Goal: Task Accomplishment & Management: Complete application form

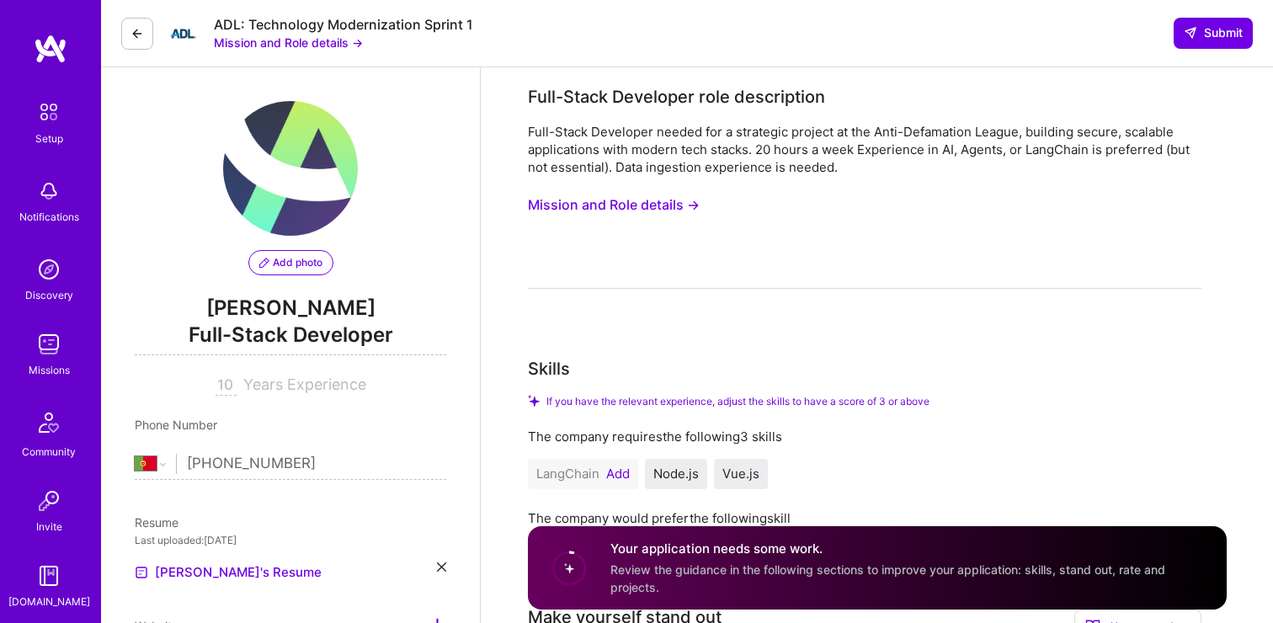
select select "PT"
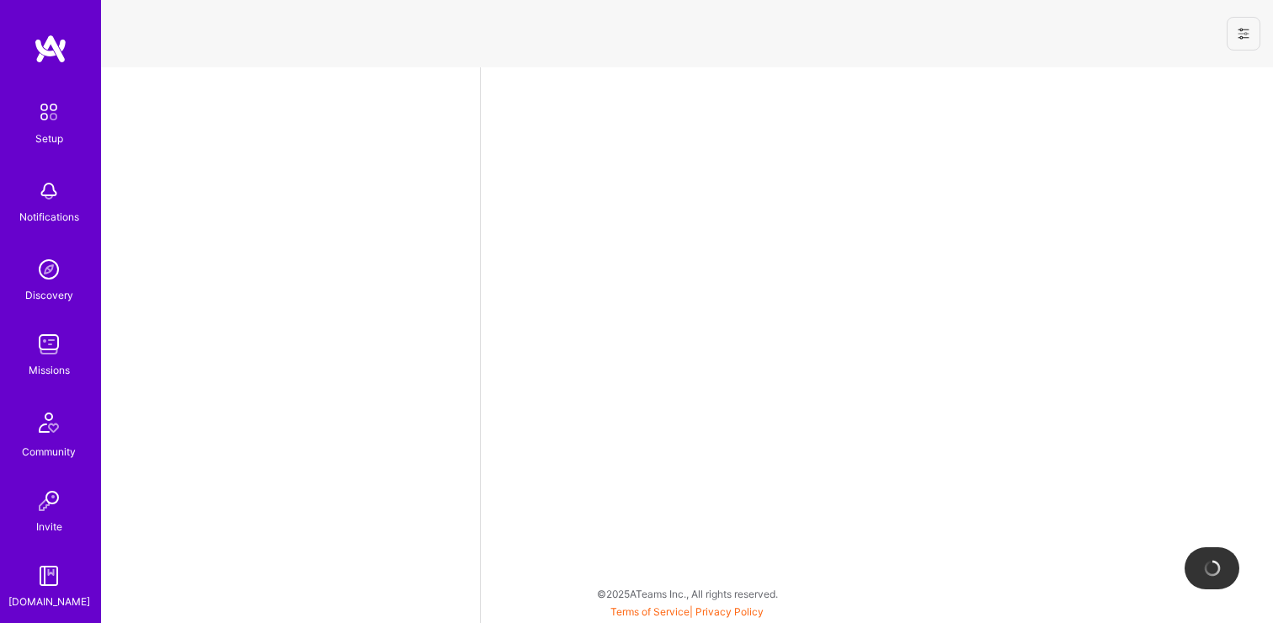
select select "PT"
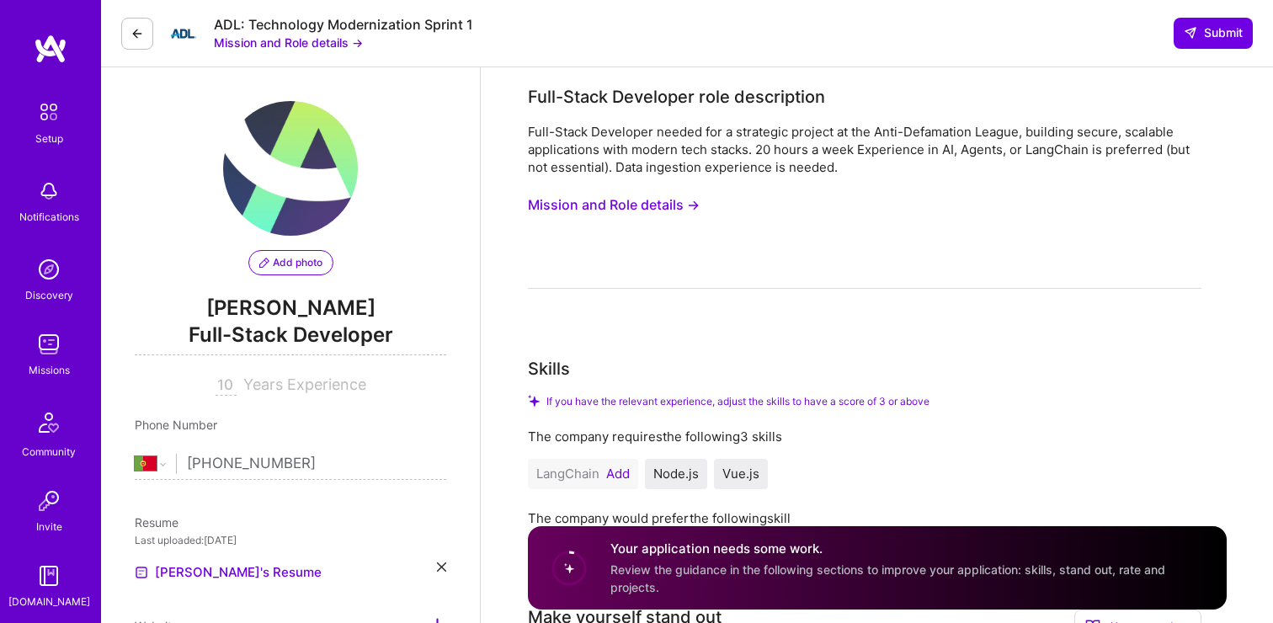
click at [680, 203] on button "Mission and Role details →" at bounding box center [614, 204] width 172 height 31
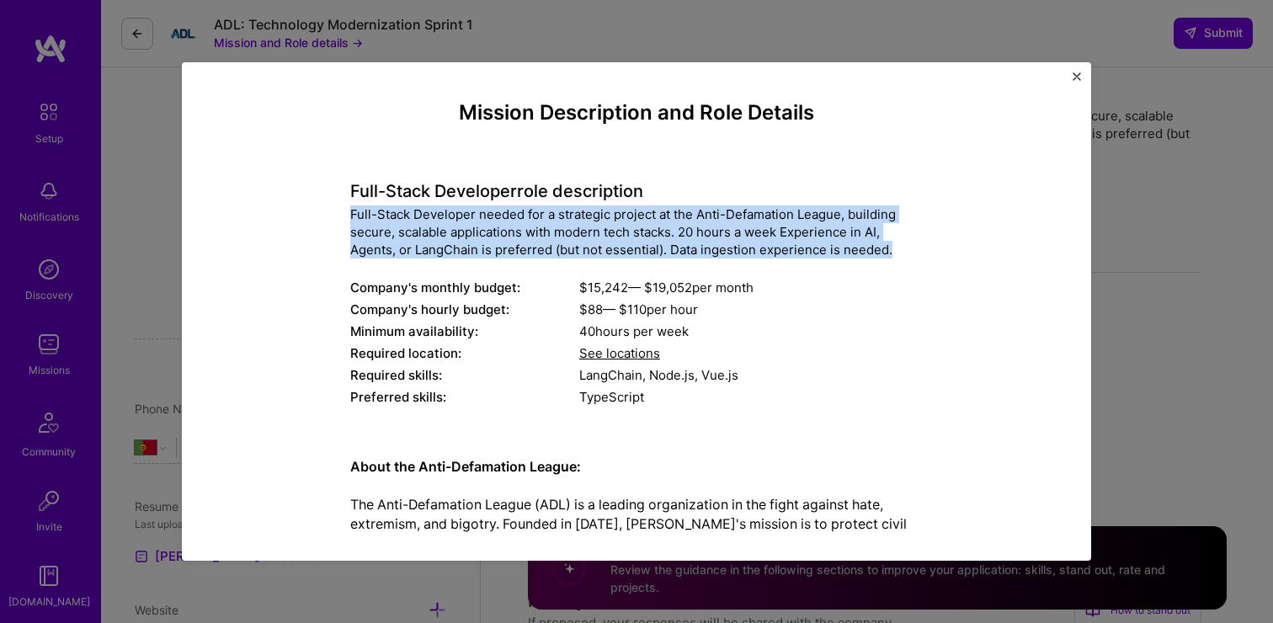
drag, startPoint x: 350, startPoint y: 211, endPoint x: 899, endPoint y: 248, distance: 549.5
click at [899, 248] on div "Full-Stack Developer needed for a strategic project at the Anti-Defamation Leag…" at bounding box center [636, 231] width 573 height 53
copy div "Full-Stack Developer needed for a strategic project at the Anti-Defamation Leag…"
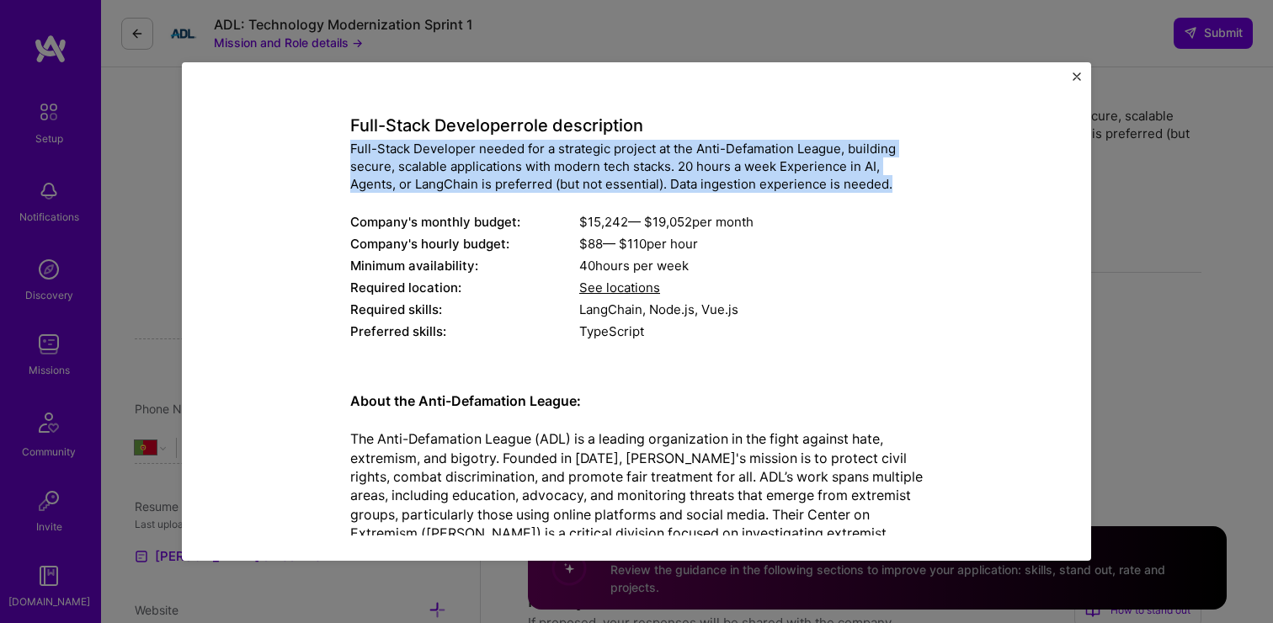
scroll to position [65, 0]
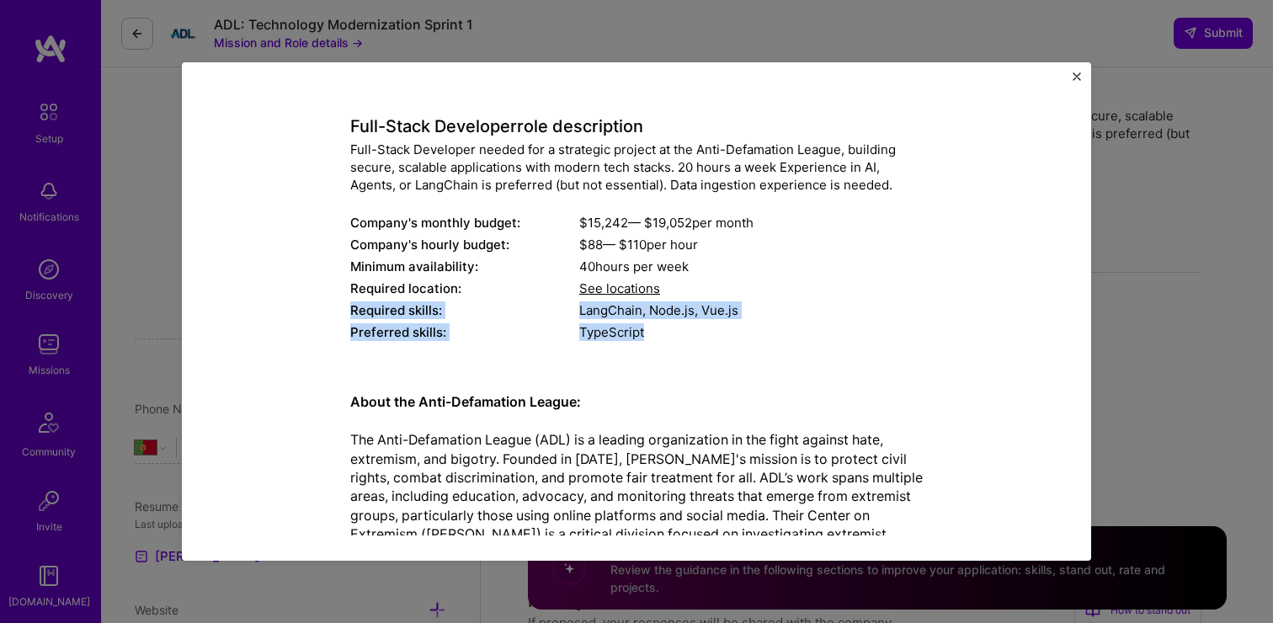
drag, startPoint x: 350, startPoint y: 311, endPoint x: 762, endPoint y: 326, distance: 413.0
click at [762, 326] on div "Full-Stack Developer role description Full-Stack Developer needed for a strateg…" at bounding box center [636, 220] width 573 height 252
copy div "Required skills: LangChain, Node.js, Vue.js Preferred skills: TypeScript"
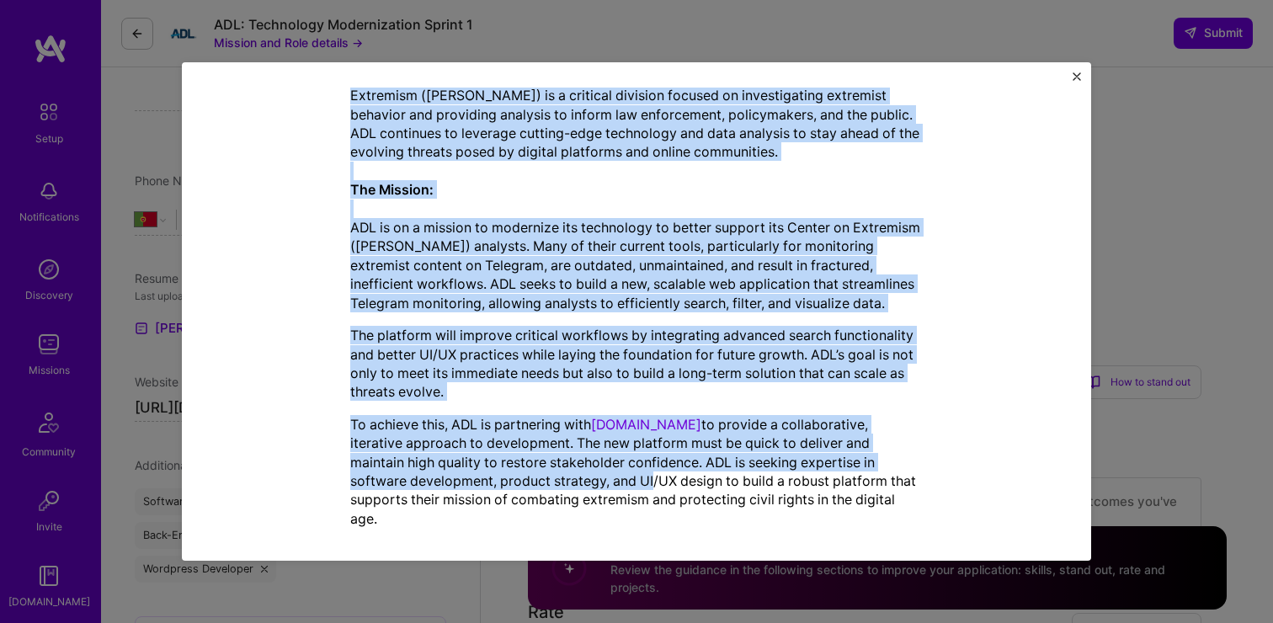
scroll to position [248, 0]
drag, startPoint x: 350, startPoint y: 164, endPoint x: 902, endPoint y: 494, distance: 642.4
click at [902, 494] on div "About the Anti-Defamation League: The Anti-Defamation League (ADL) is a leading…" at bounding box center [636, 241] width 573 height 574
copy div "About the Anti-Defamation League: The Anti-Defamation League (ADL) is a leading…"
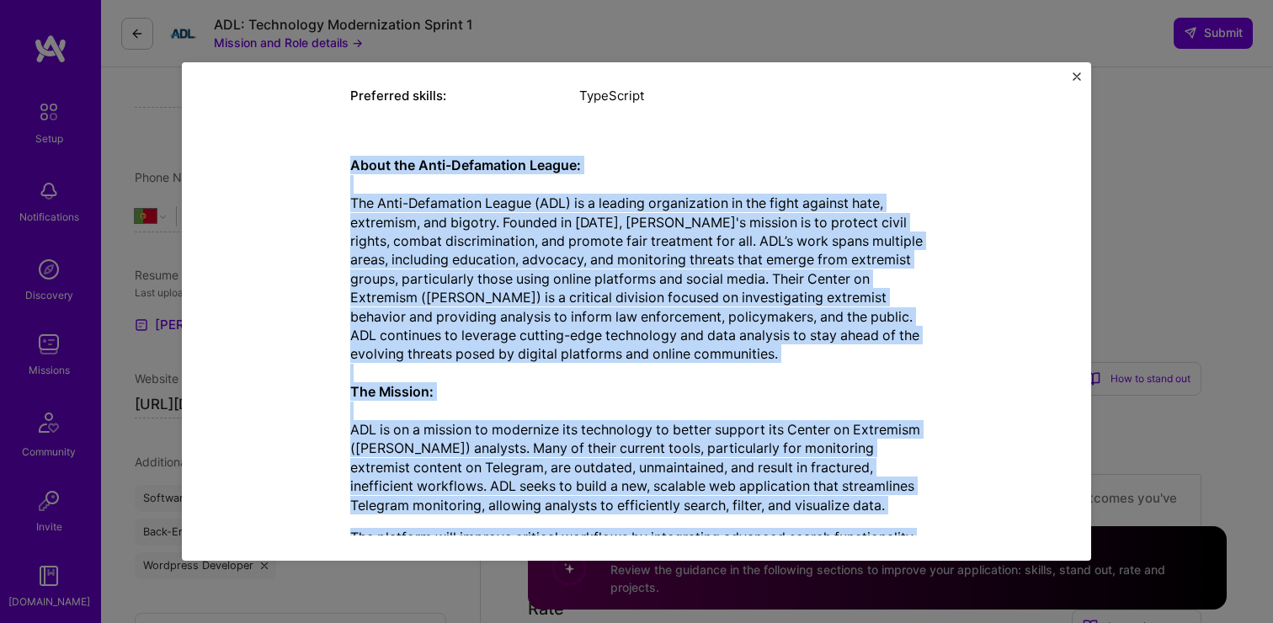
scroll to position [309, 0]
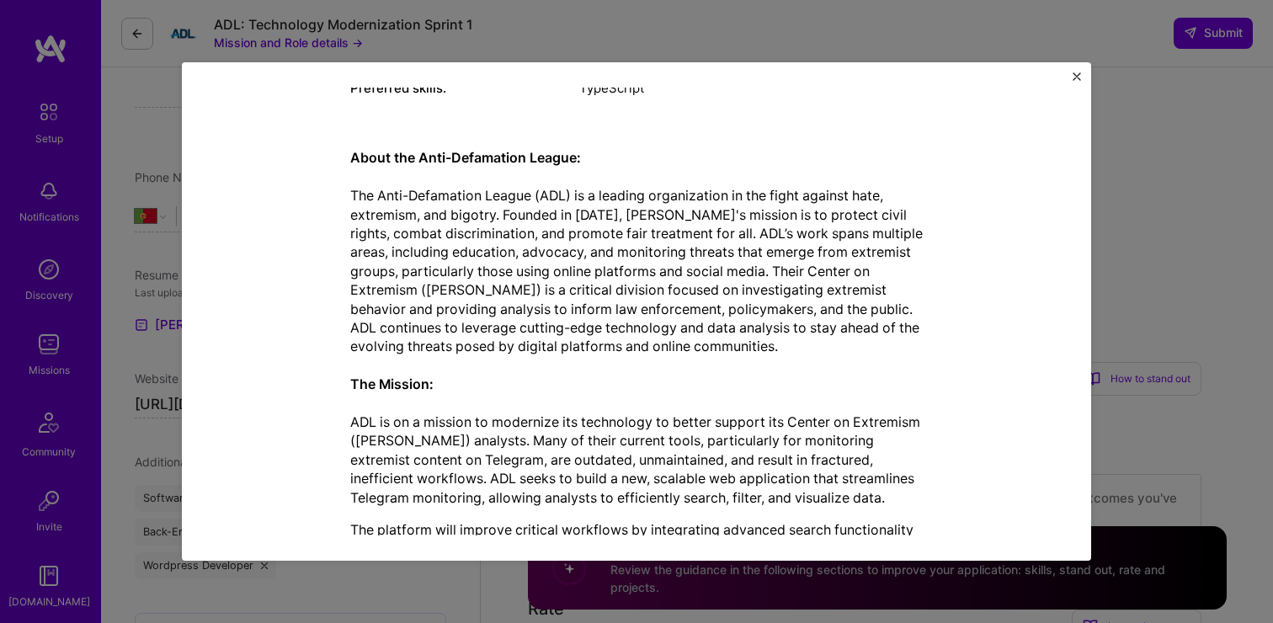
click at [869, 374] on p "About the Anti-Defamation League: The Anti-Defamation League (ADL) is a leading…" at bounding box center [636, 327] width 573 height 359
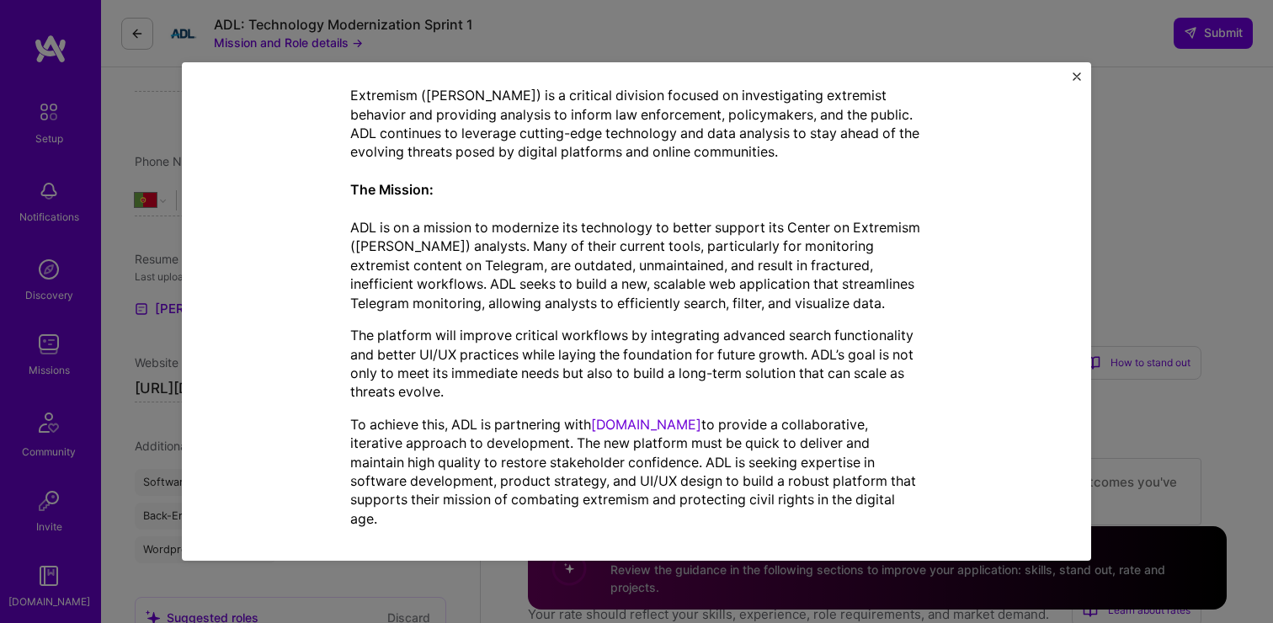
scroll to position [265, 0]
click at [1078, 76] on img "Close" at bounding box center [1077, 76] width 8 height 8
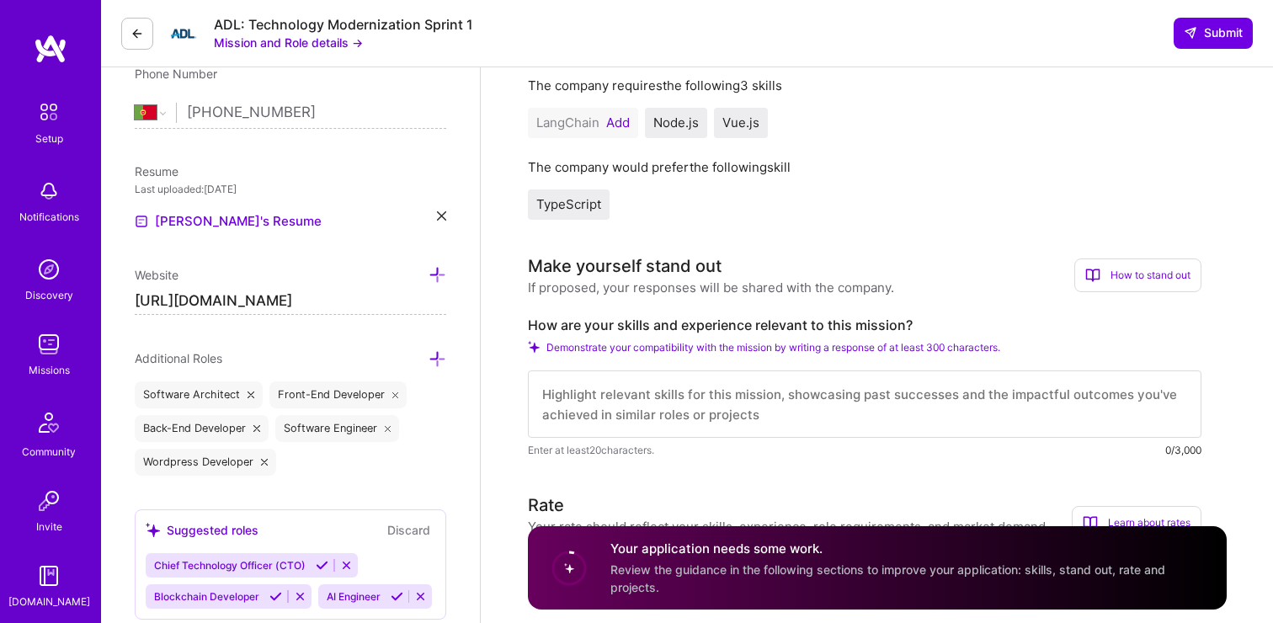
scroll to position [418, 0]
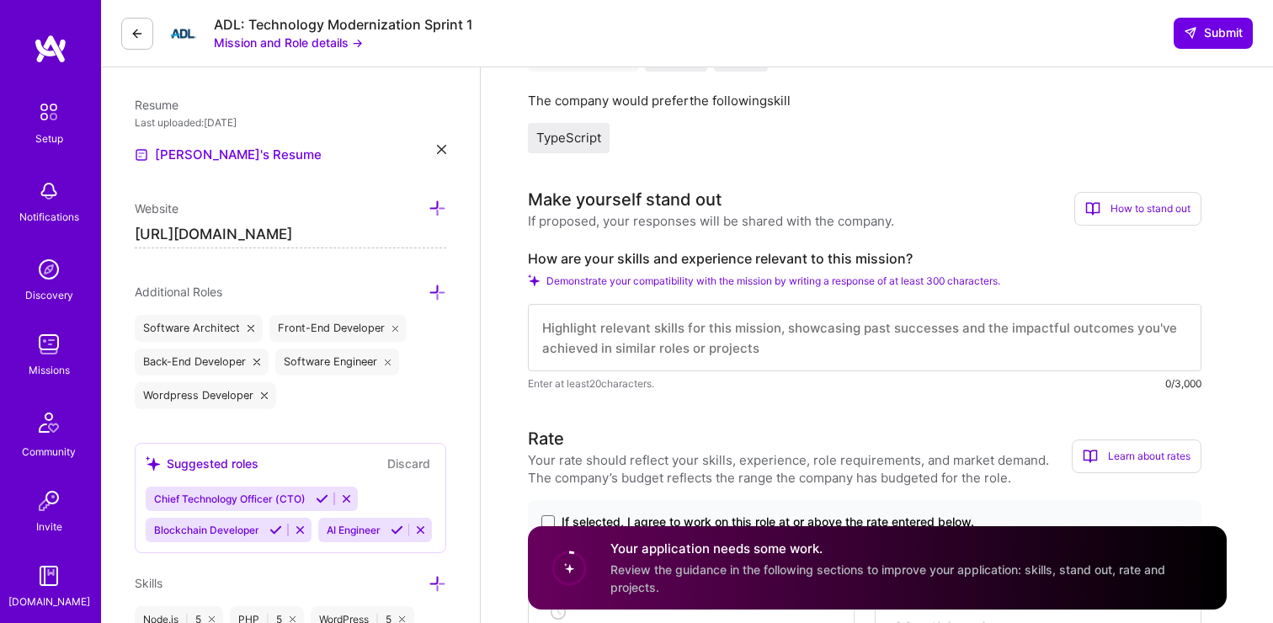
click at [1122, 207] on div "How to stand out" at bounding box center [1138, 209] width 127 height 34
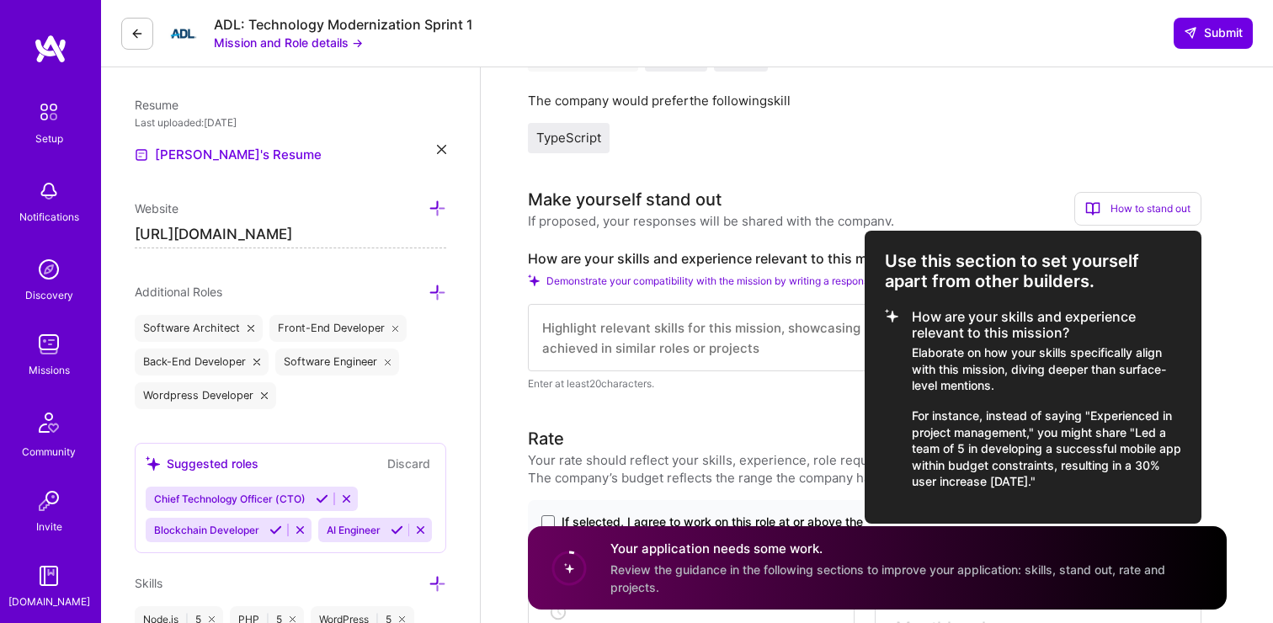
click at [707, 409] on div at bounding box center [636, 311] width 1273 height 623
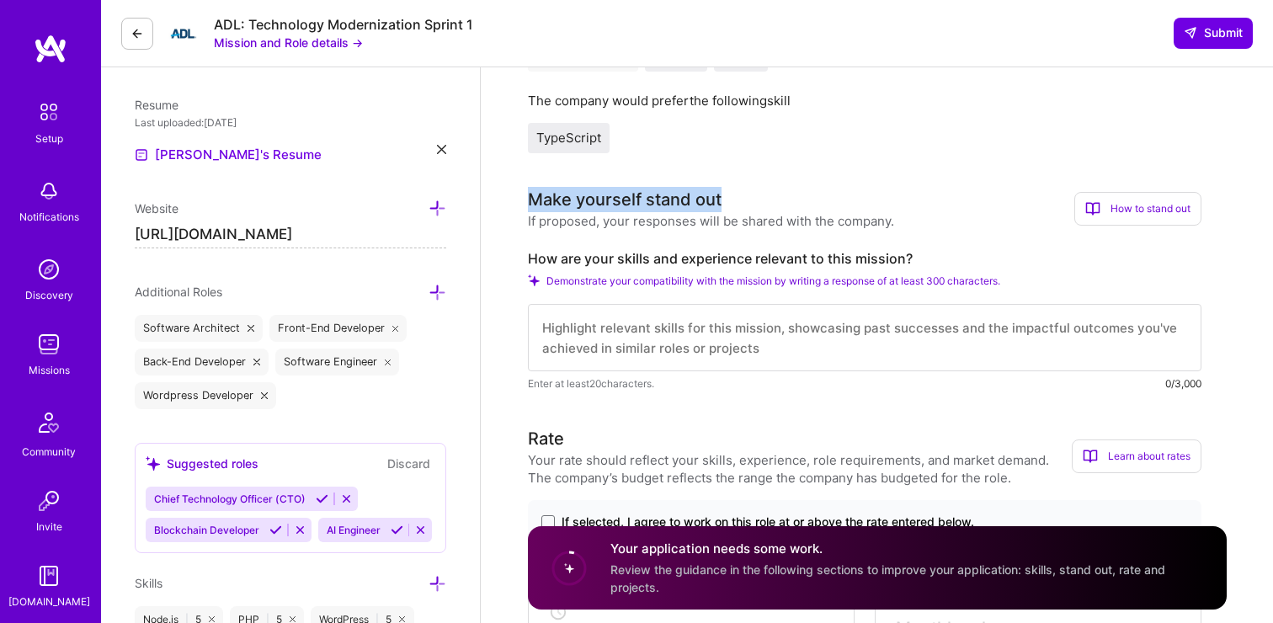
drag, startPoint x: 529, startPoint y: 198, endPoint x: 793, endPoint y: 190, distance: 264.6
click at [793, 190] on h3 "Make yourself stand out" at bounding box center [711, 199] width 366 height 25
copy div "Make yourself stand out"
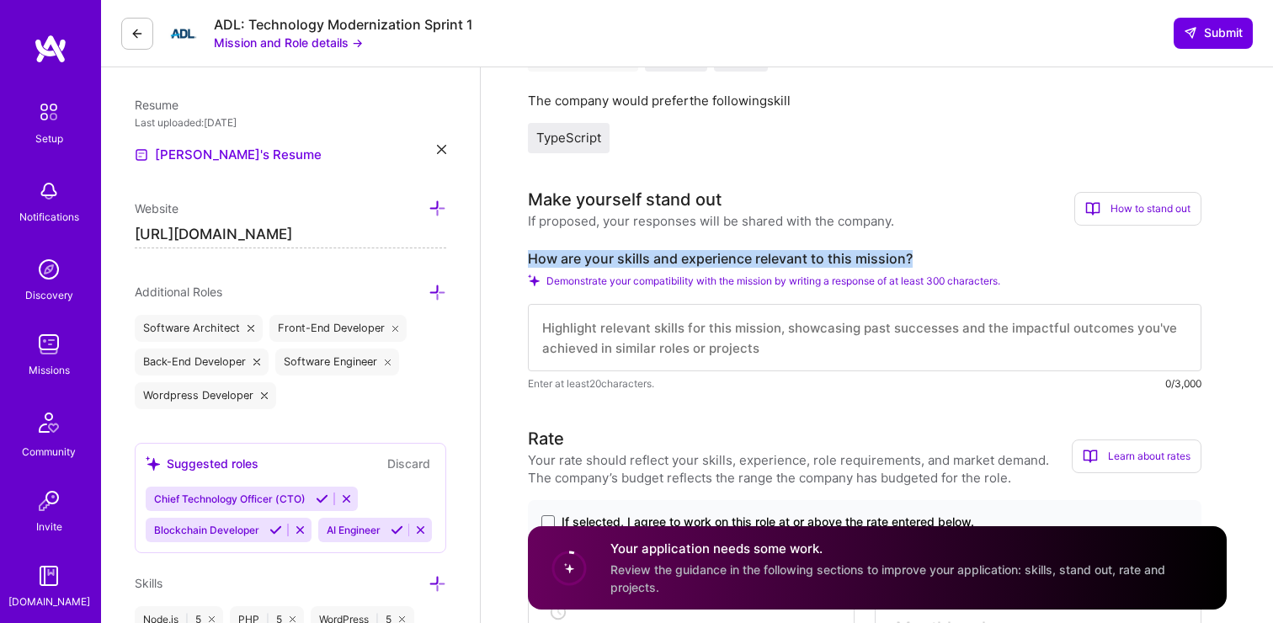
drag, startPoint x: 526, startPoint y: 256, endPoint x: 937, endPoint y: 262, distance: 411.9
click at [937, 262] on label "How are your skills and experience relevant to this mission?" at bounding box center [865, 259] width 674 height 18
copy label "How are your skills and experience relevant to this mission?"
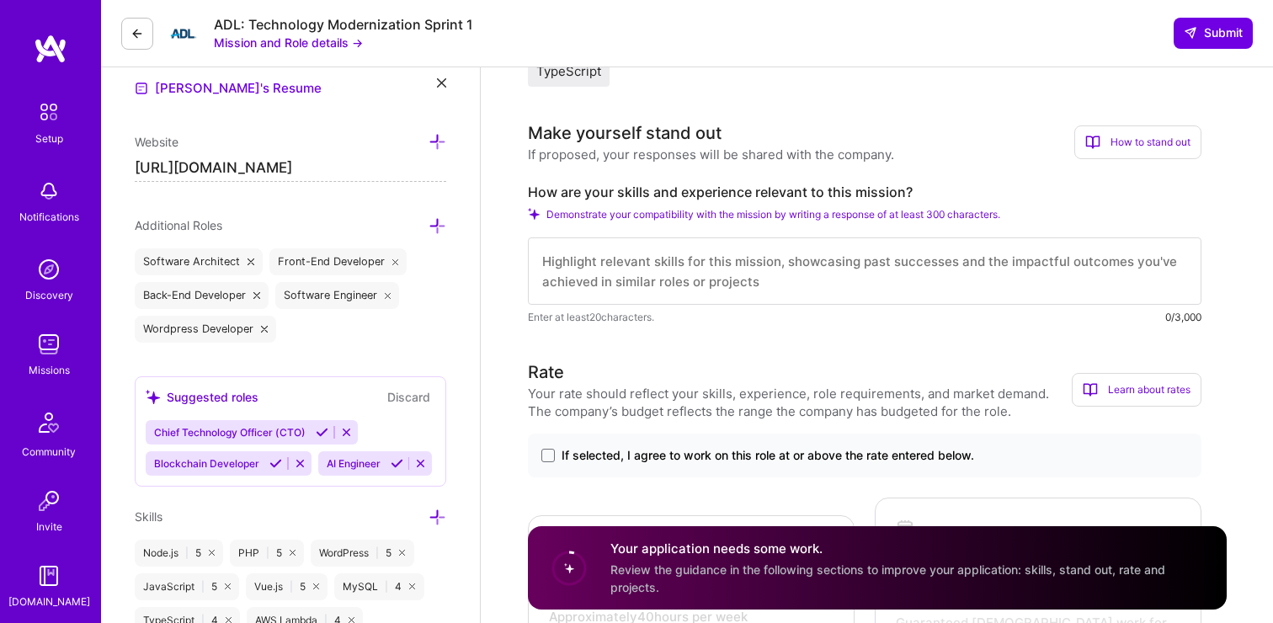
click at [589, 270] on textarea at bounding box center [865, 270] width 674 height 67
drag, startPoint x: 542, startPoint y: 262, endPoint x: 786, endPoint y: 290, distance: 245.8
click at [786, 290] on textarea at bounding box center [865, 270] width 674 height 67
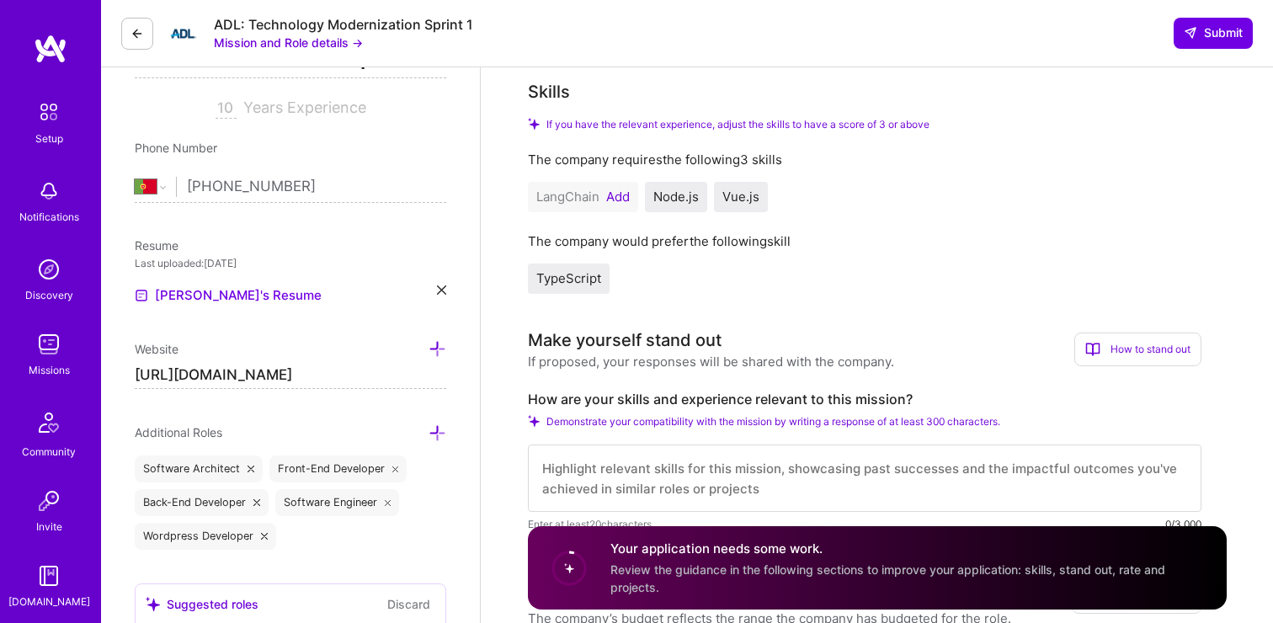
scroll to position [244, 0]
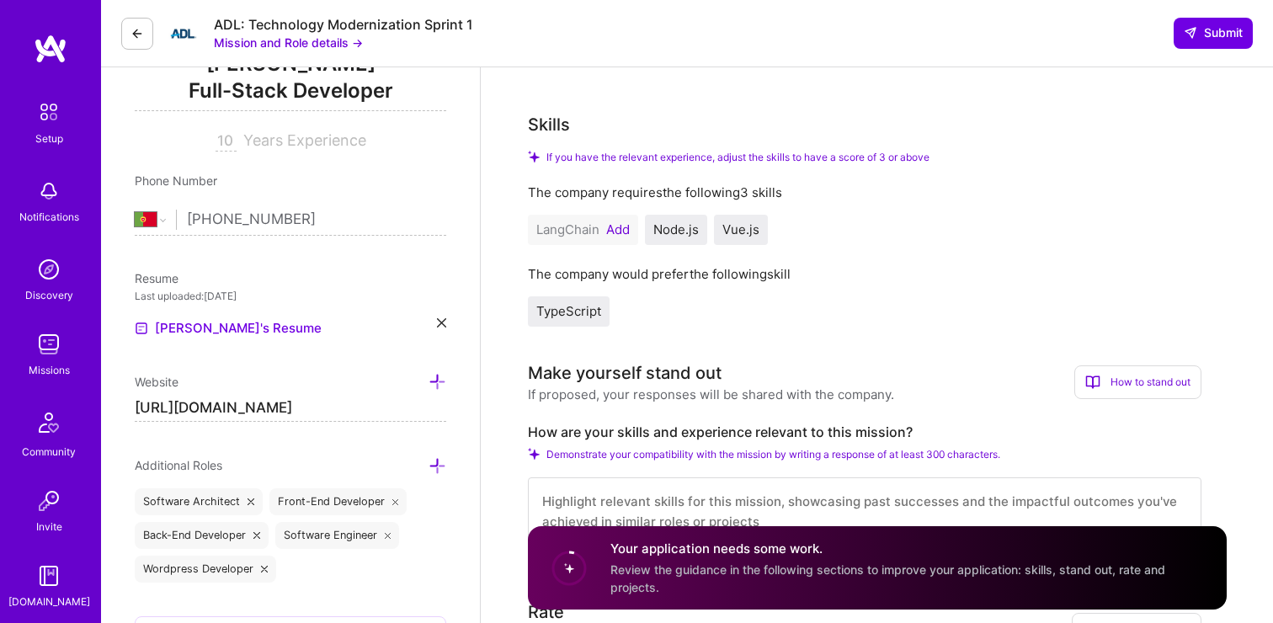
click at [620, 227] on button "Add" at bounding box center [618, 229] width 24 height 13
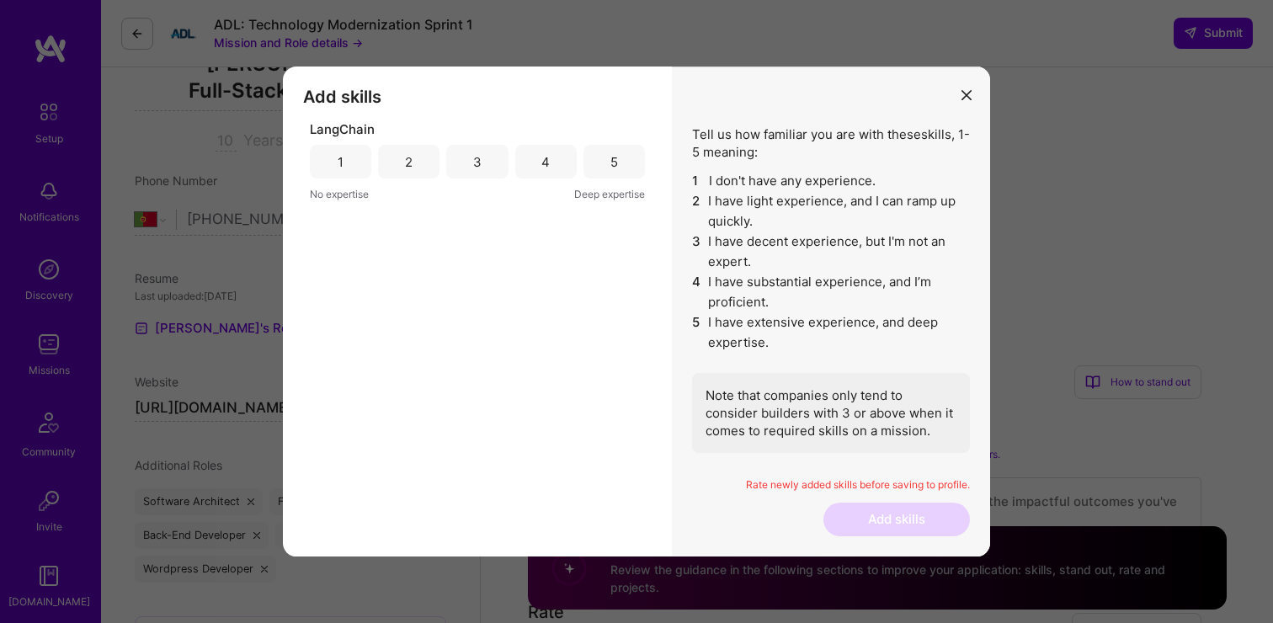
click at [968, 93] on icon "modal" at bounding box center [967, 95] width 10 height 10
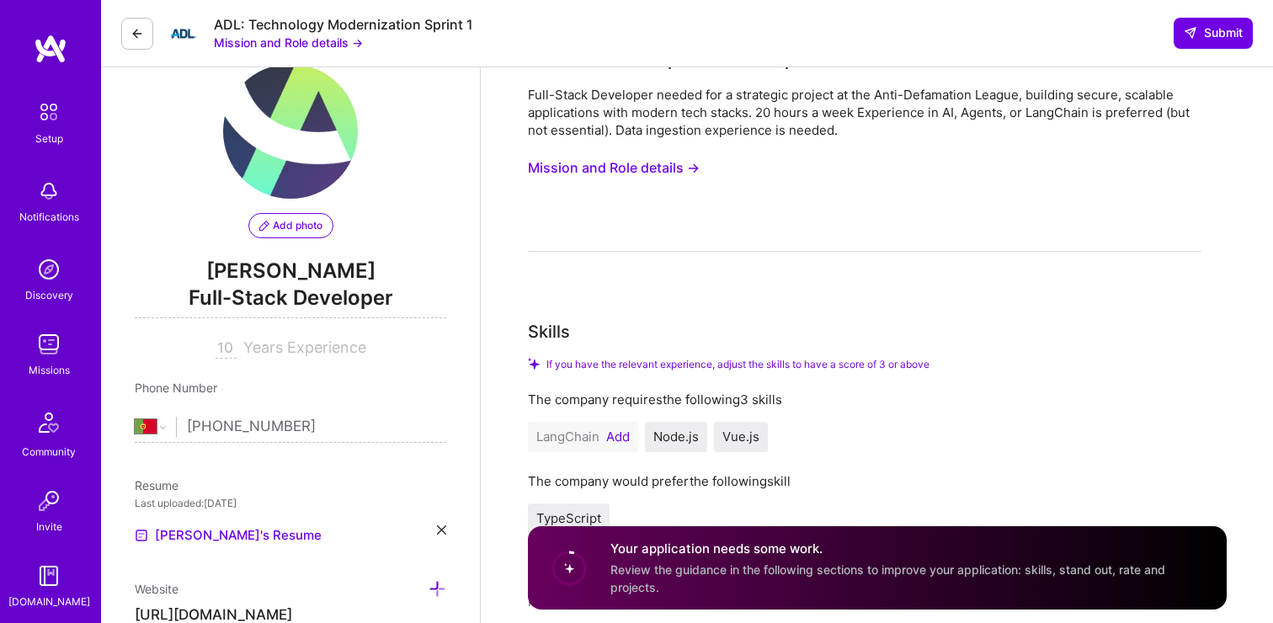
scroll to position [54, 0]
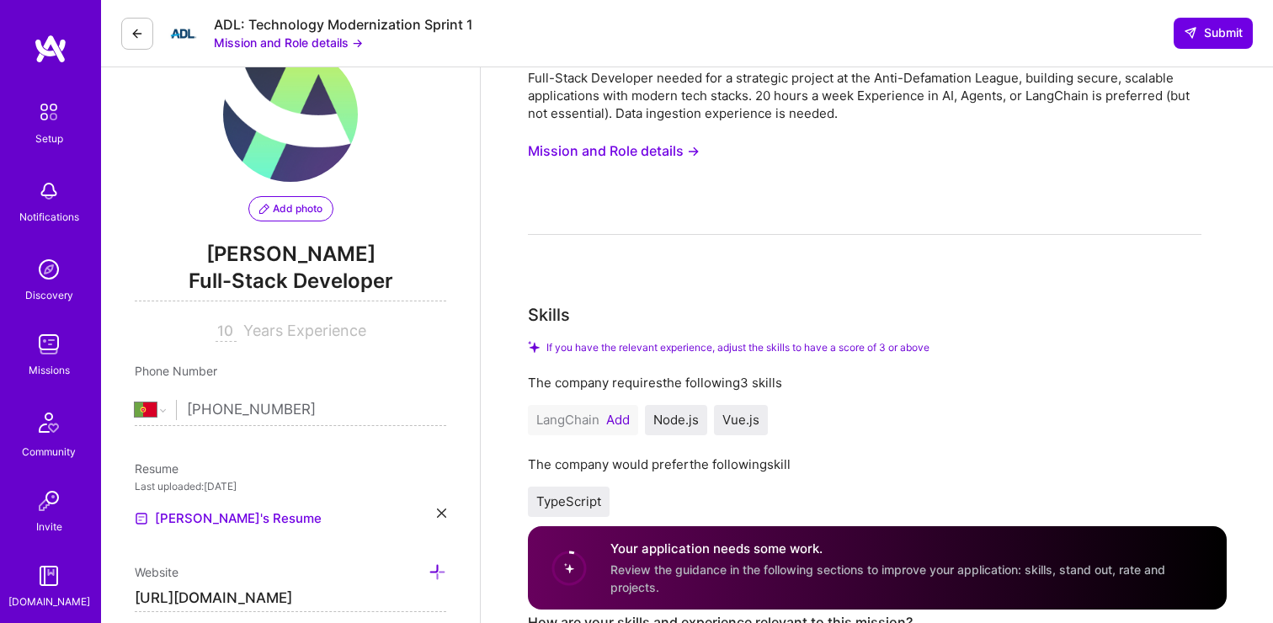
click at [667, 150] on button "Mission and Role details →" at bounding box center [614, 151] width 172 height 31
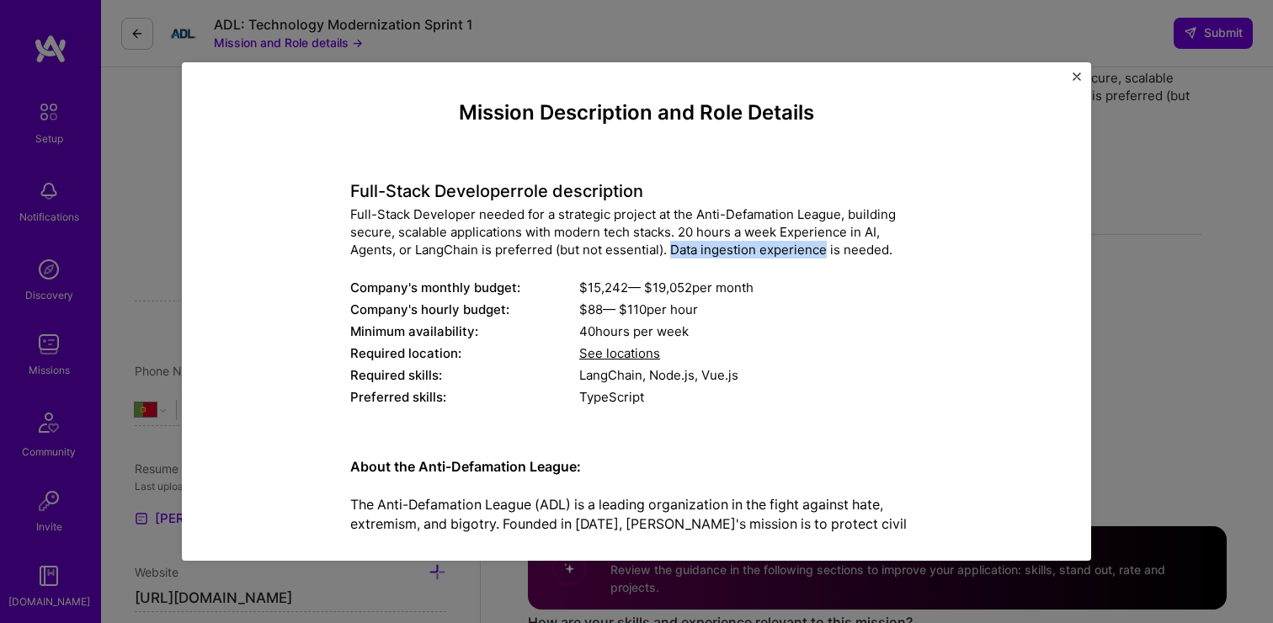
drag, startPoint x: 672, startPoint y: 249, endPoint x: 823, endPoint y: 253, distance: 150.8
click at [823, 253] on div "Full-Stack Developer needed for a strategic project at the Anti-Defamation Leag…" at bounding box center [636, 231] width 573 height 53
copy div "Data ingestion experience"
click at [1082, 72] on div "Mission Description and Role Details Full-Stack Developer role description Full…" at bounding box center [637, 311] width 910 height 499
click at [1076, 73] on img "Close" at bounding box center [1077, 76] width 8 height 8
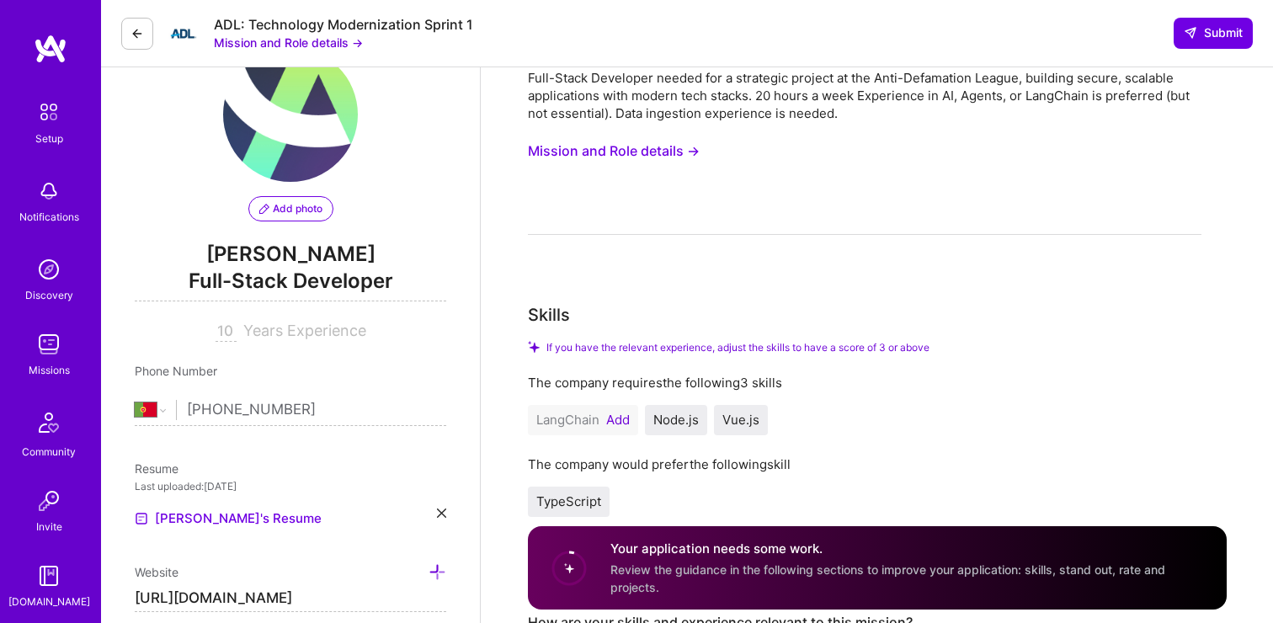
click at [623, 425] on button "Add" at bounding box center [618, 420] width 24 height 13
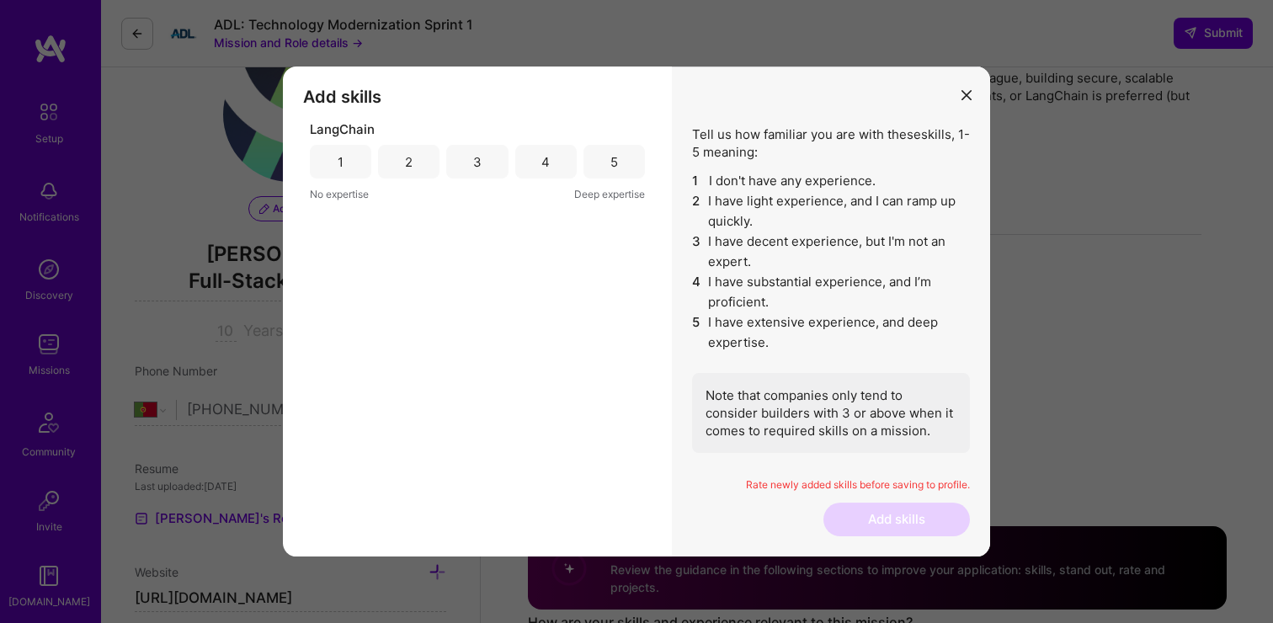
click at [481, 165] on div "3" at bounding box center [477, 162] width 8 height 18
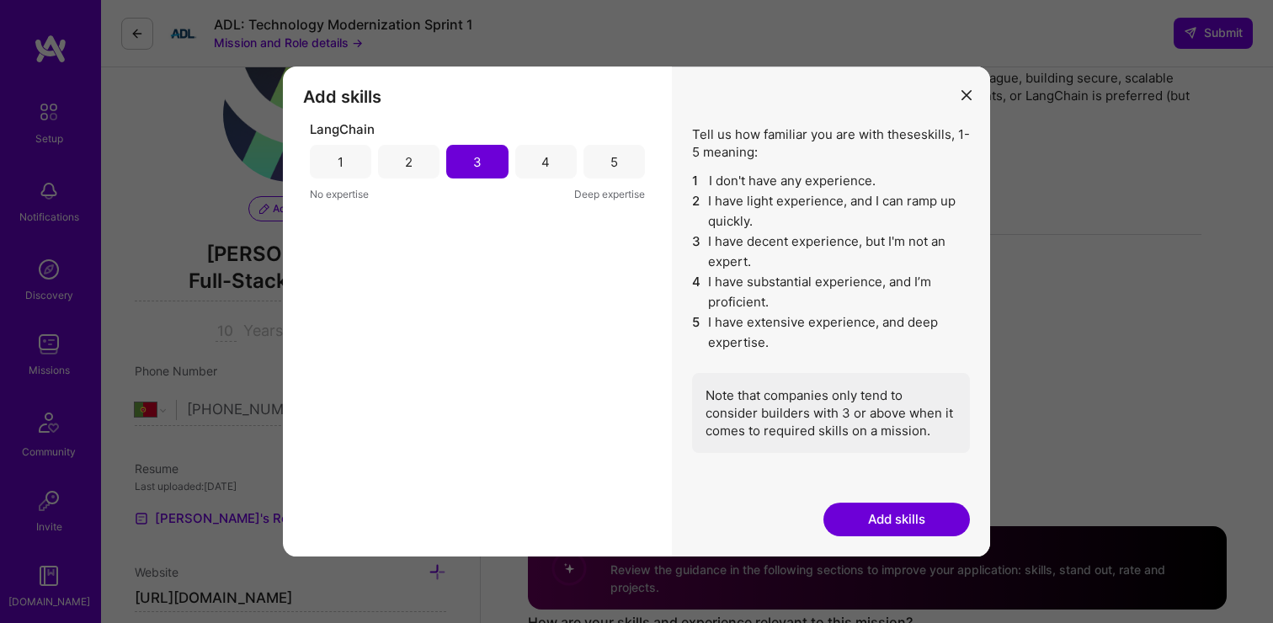
click at [878, 522] on button "Add skills" at bounding box center [897, 520] width 147 height 34
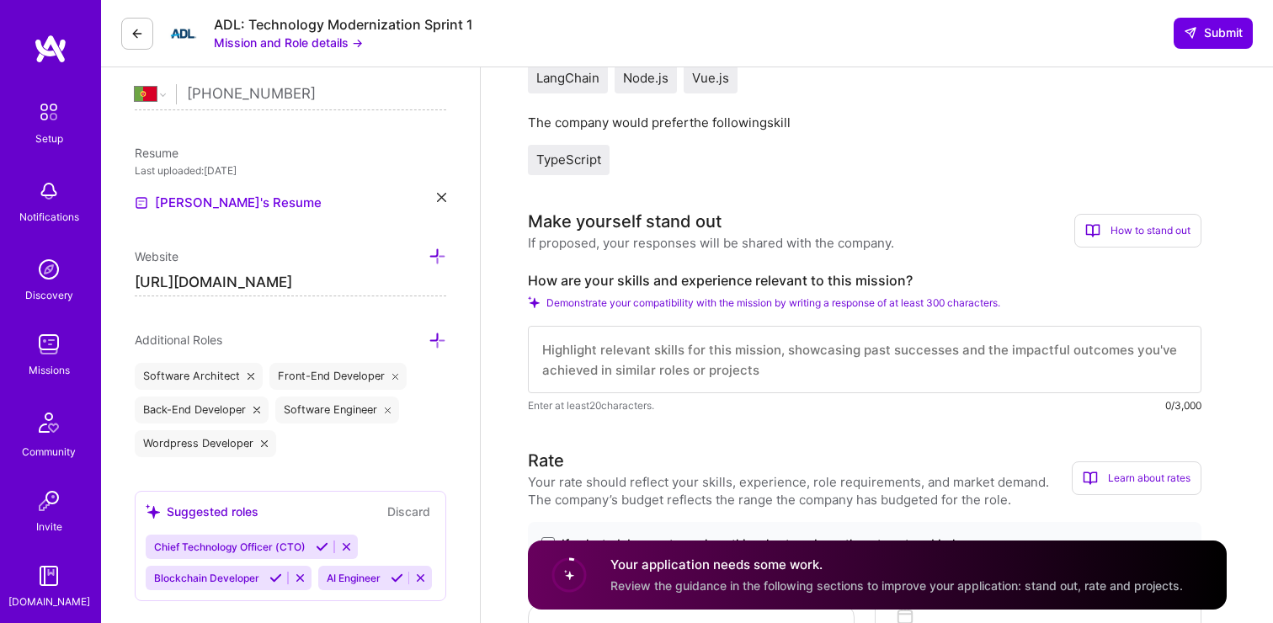
scroll to position [400, 0]
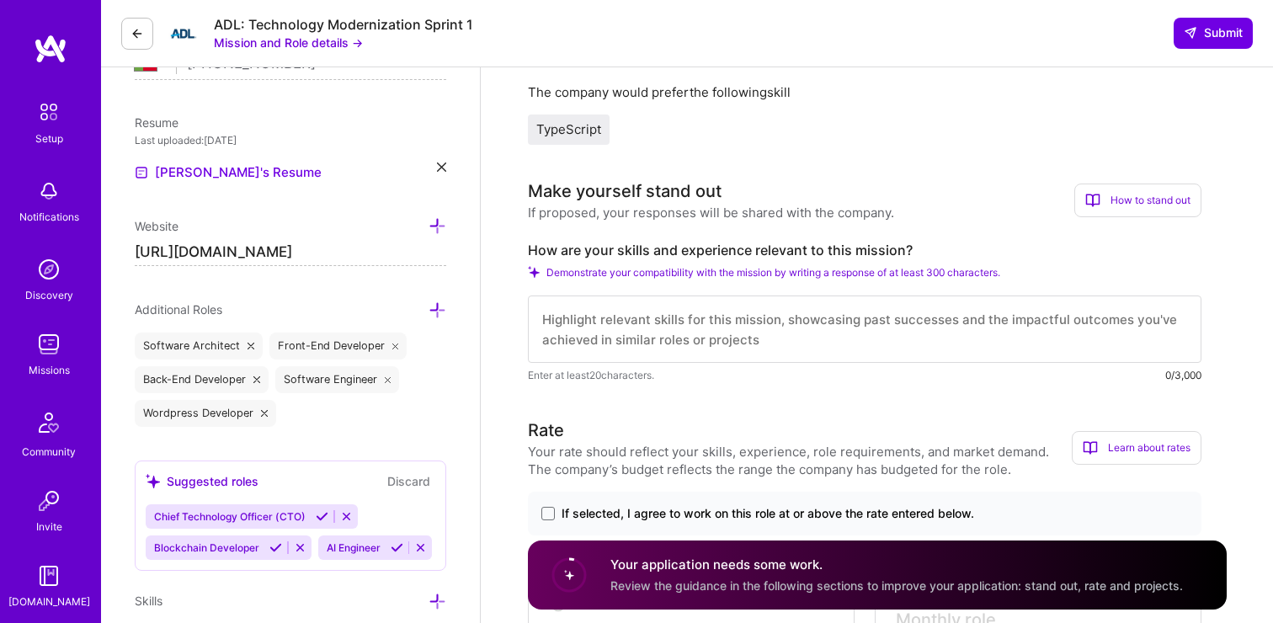
click at [739, 318] on textarea at bounding box center [865, 329] width 674 height 67
paste textarea "I have strong experience building secure, scalable applications with modern sta…"
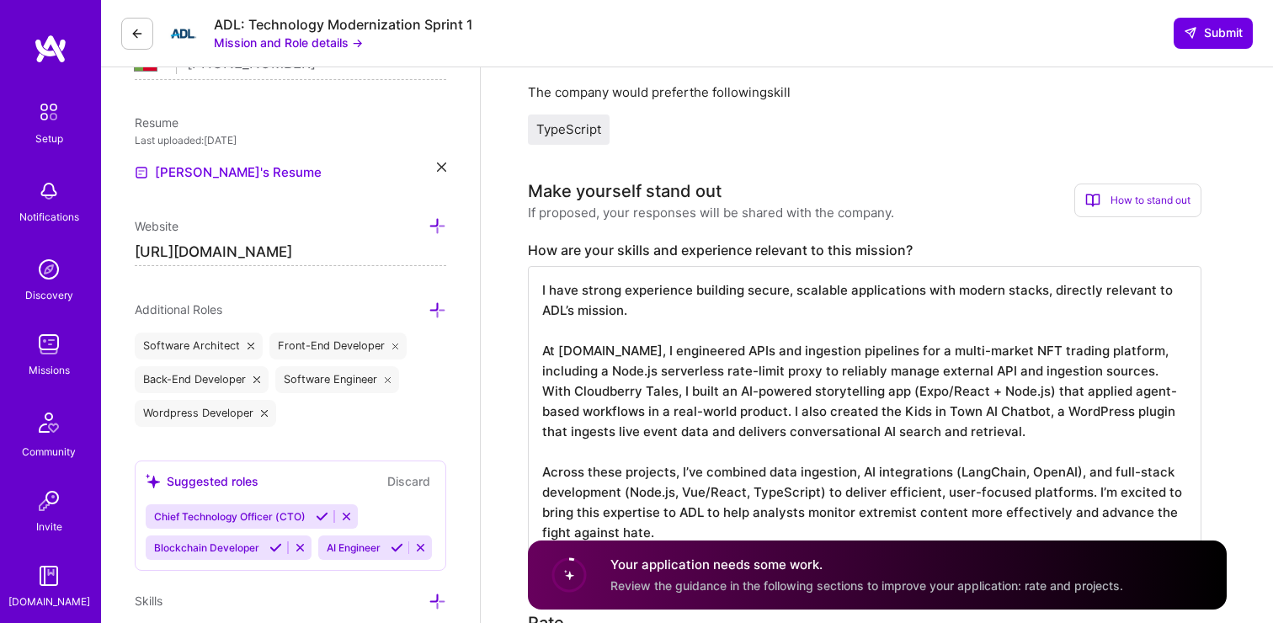
click at [1100, 354] on textarea "I have strong experience building secure, scalable applications with modern sta…" at bounding box center [865, 411] width 674 height 290
click at [1077, 373] on textarea "I have strong experience building secure, scalable applications with modern sta…" at bounding box center [865, 411] width 674 height 290
paste textarea "crypto wallet-auth chat system"
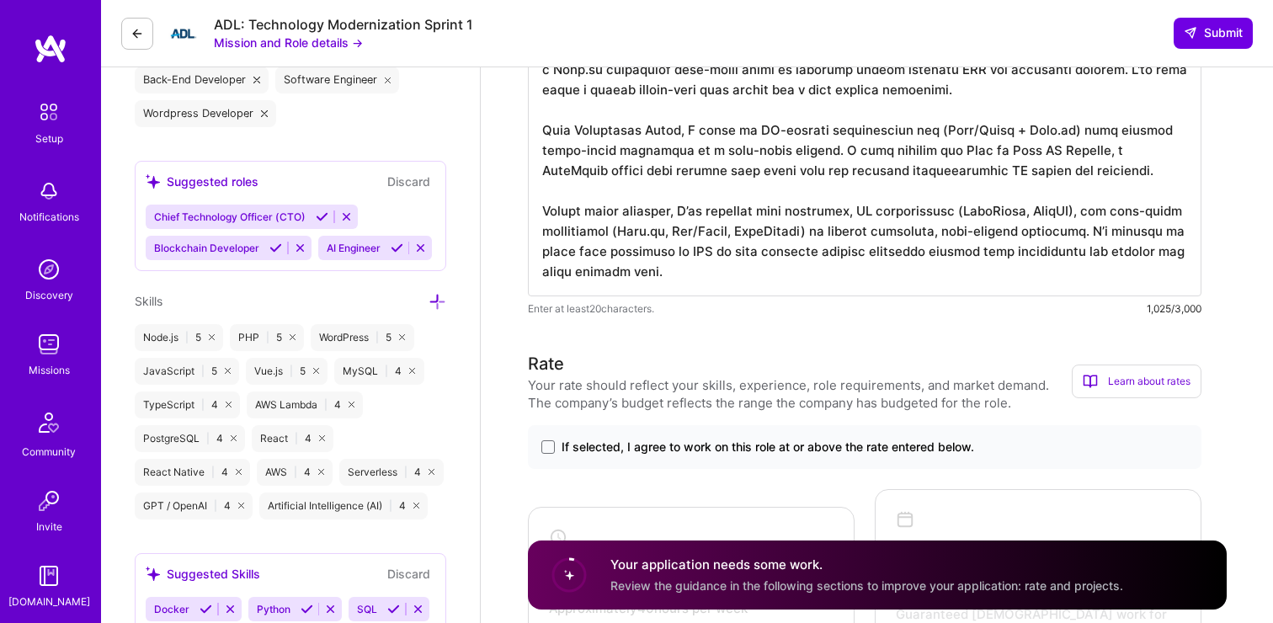
scroll to position [658, 0]
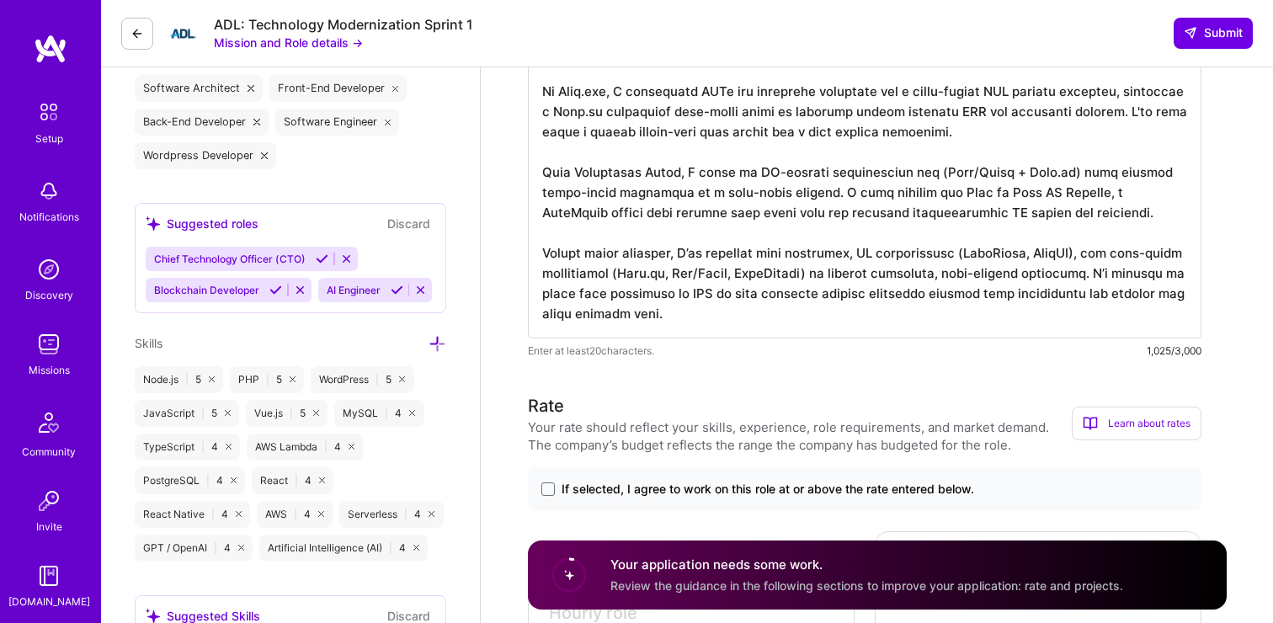
click at [689, 251] on textarea at bounding box center [865, 173] width 674 height 330
click at [1026, 256] on textarea at bounding box center [865, 173] width 674 height 330
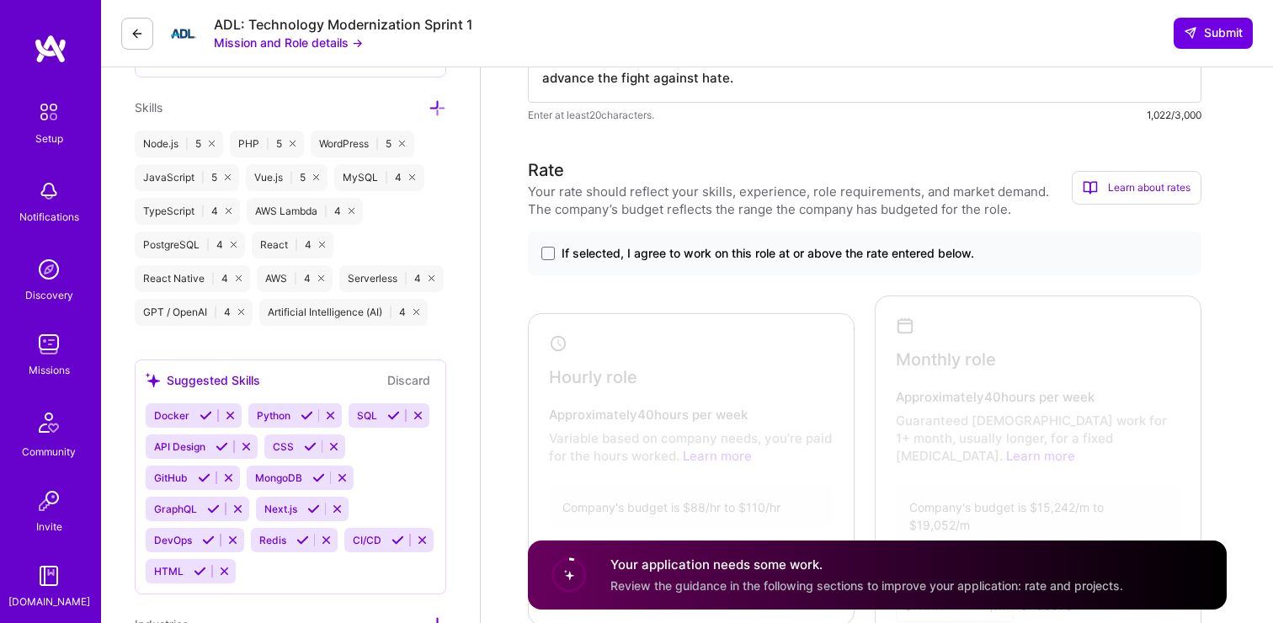
scroll to position [894, 0]
type textarea "I have strong experience building secure, scalable applications with modern sta…"
click at [570, 252] on span "If selected, I agree to work on this role at or above the rate entered below." at bounding box center [768, 252] width 413 height 17
click at [0, 0] on input "If selected, I agree to work on this role at or above the rate entered below." at bounding box center [0, 0] width 0 height 0
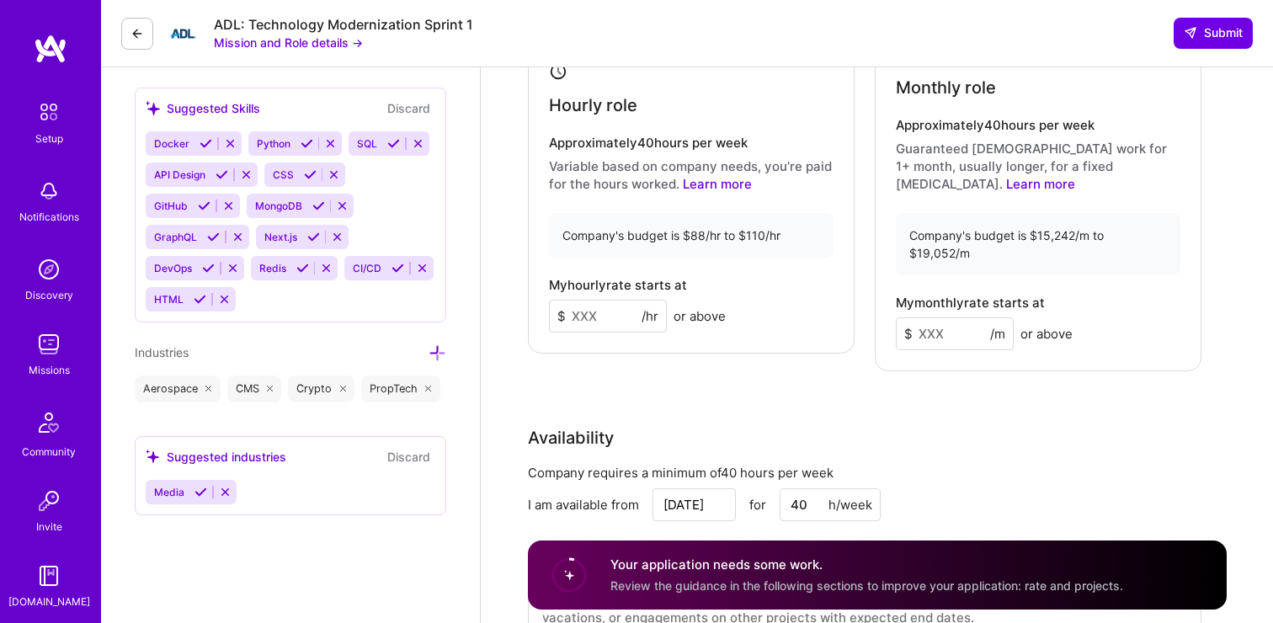
scroll to position [1177, 0]
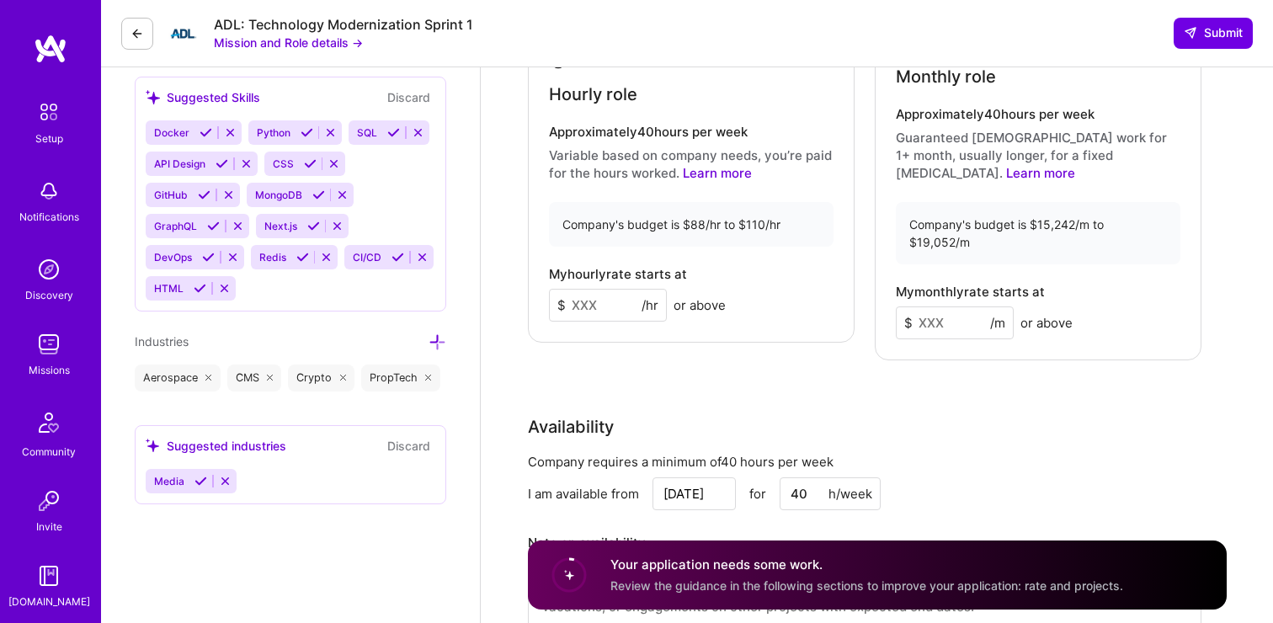
click at [604, 291] on input at bounding box center [608, 305] width 118 height 33
type input "100"
click at [962, 307] on input at bounding box center [955, 323] width 118 height 33
click at [967, 307] on input at bounding box center [955, 323] width 118 height 33
type input "16000"
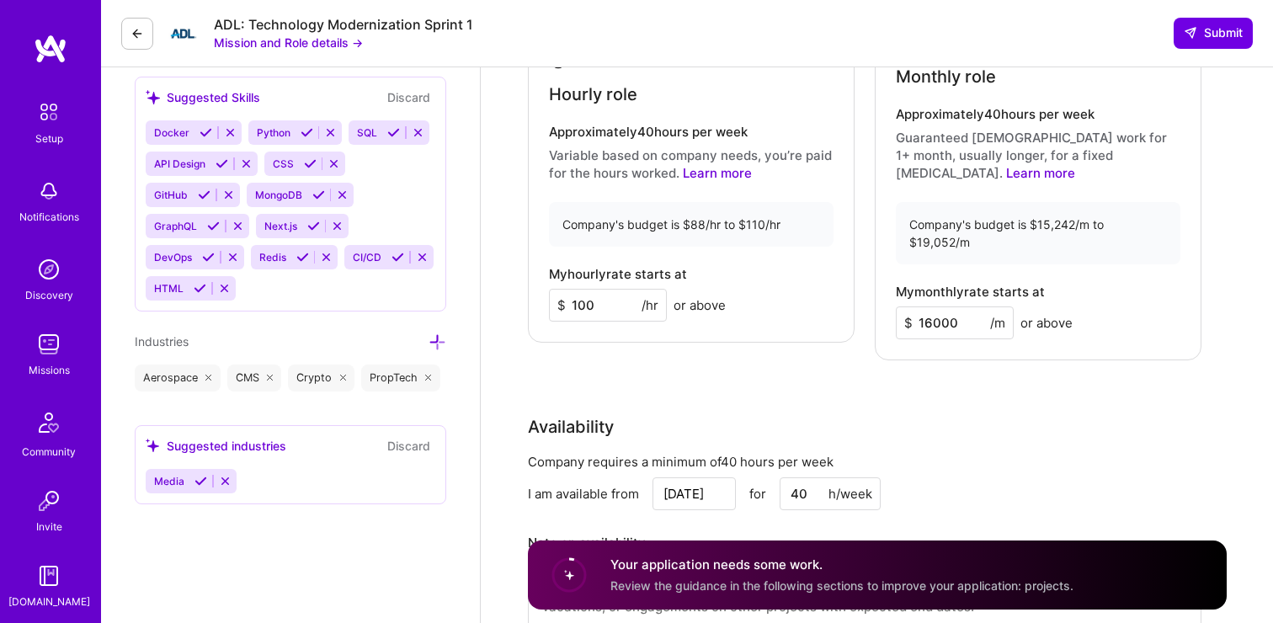
click at [1054, 366] on div "Rate Your rate should reflect your skills, experience, role requirements, and m…" at bounding box center [877, 264] width 699 height 778
click at [934, 351] on div "Rate Your rate should reflect your skills, experience, role requirements, and m…" at bounding box center [877, 264] width 699 height 778
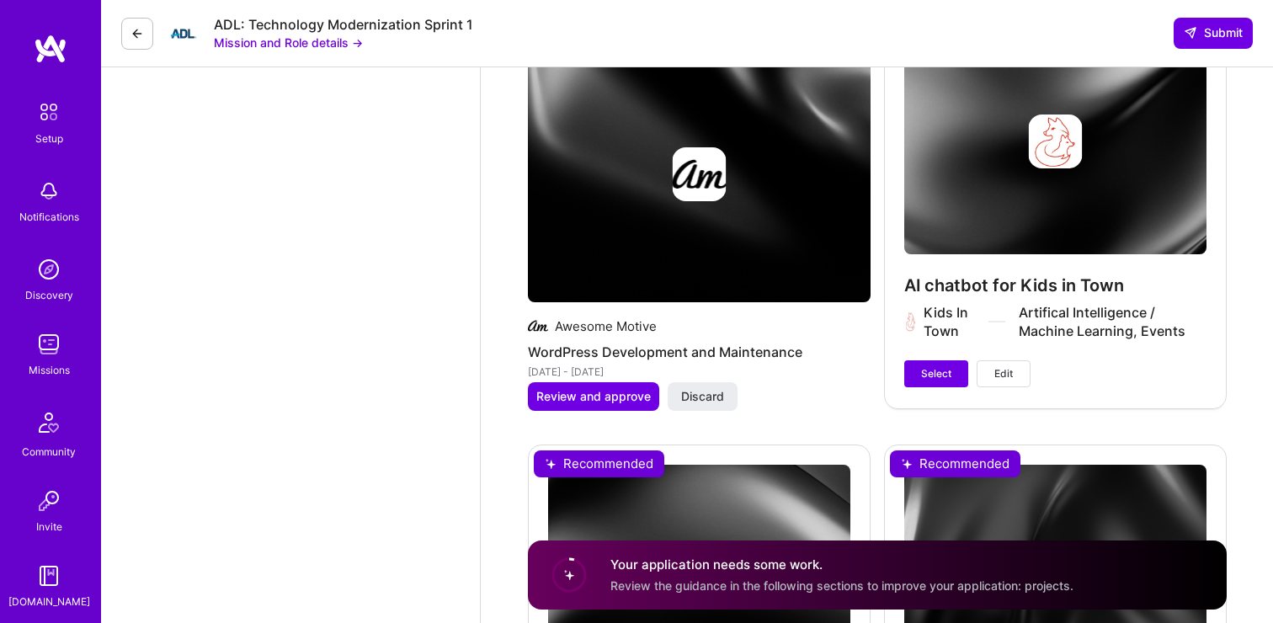
scroll to position [3049, 0]
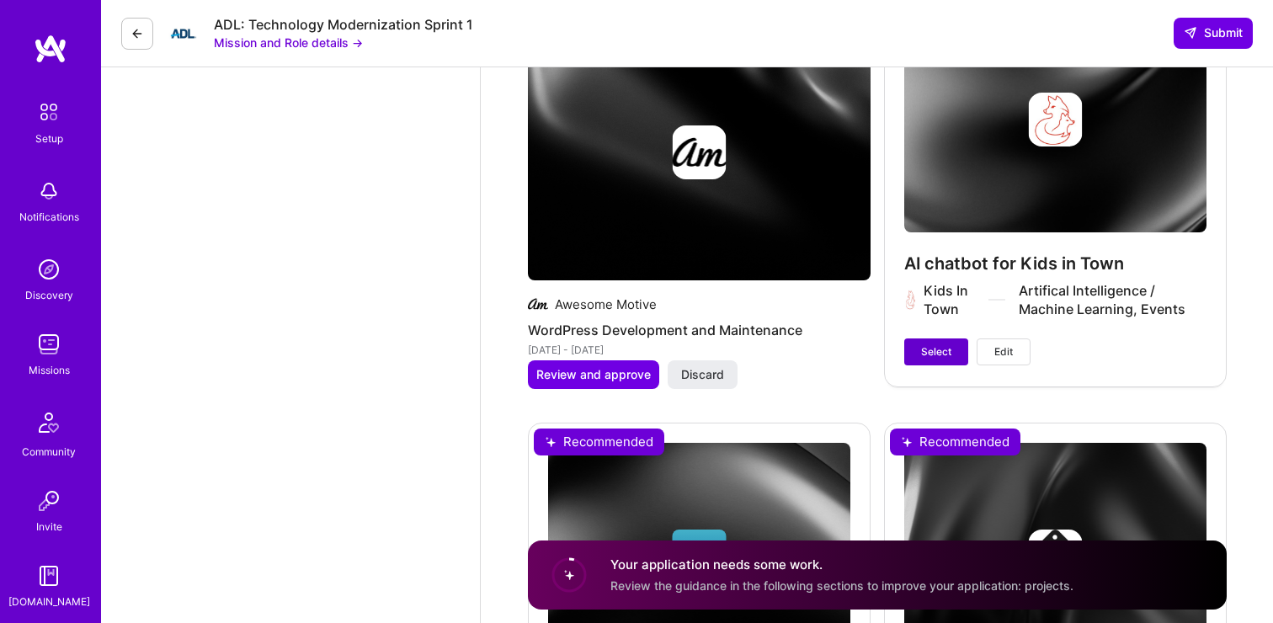
click at [948, 344] on span "Select" at bounding box center [936, 351] width 30 height 15
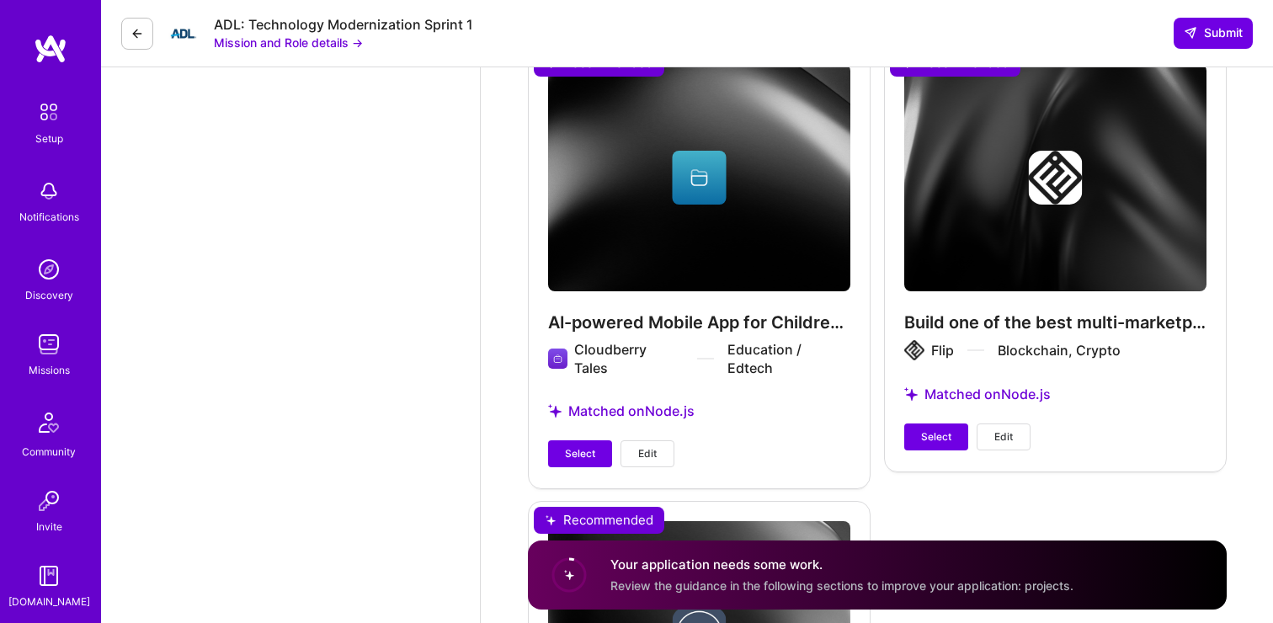
scroll to position [3458, 0]
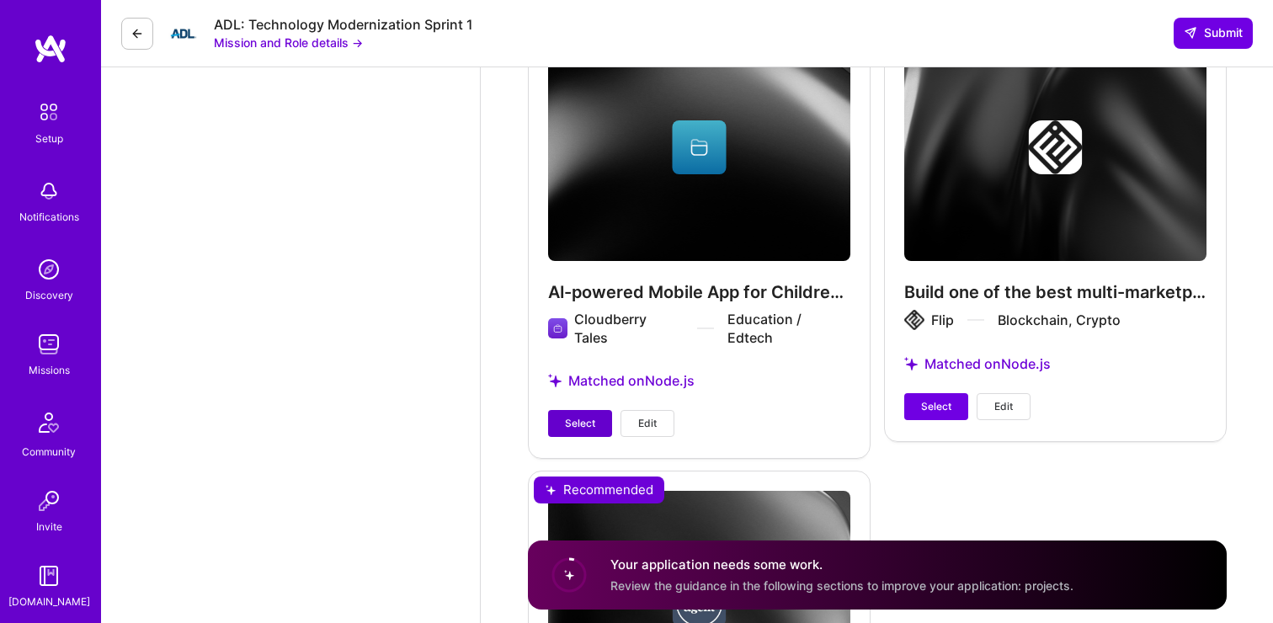
click at [574, 416] on span "Select" at bounding box center [580, 423] width 30 height 15
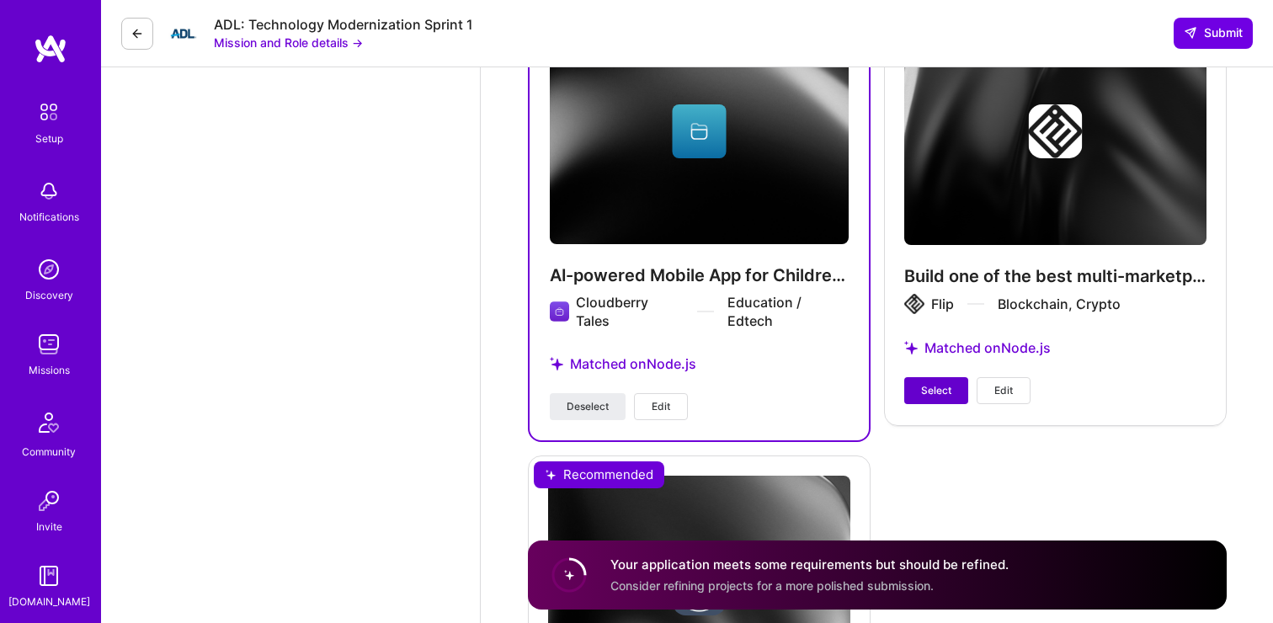
click at [927, 383] on span "Select" at bounding box center [936, 390] width 30 height 15
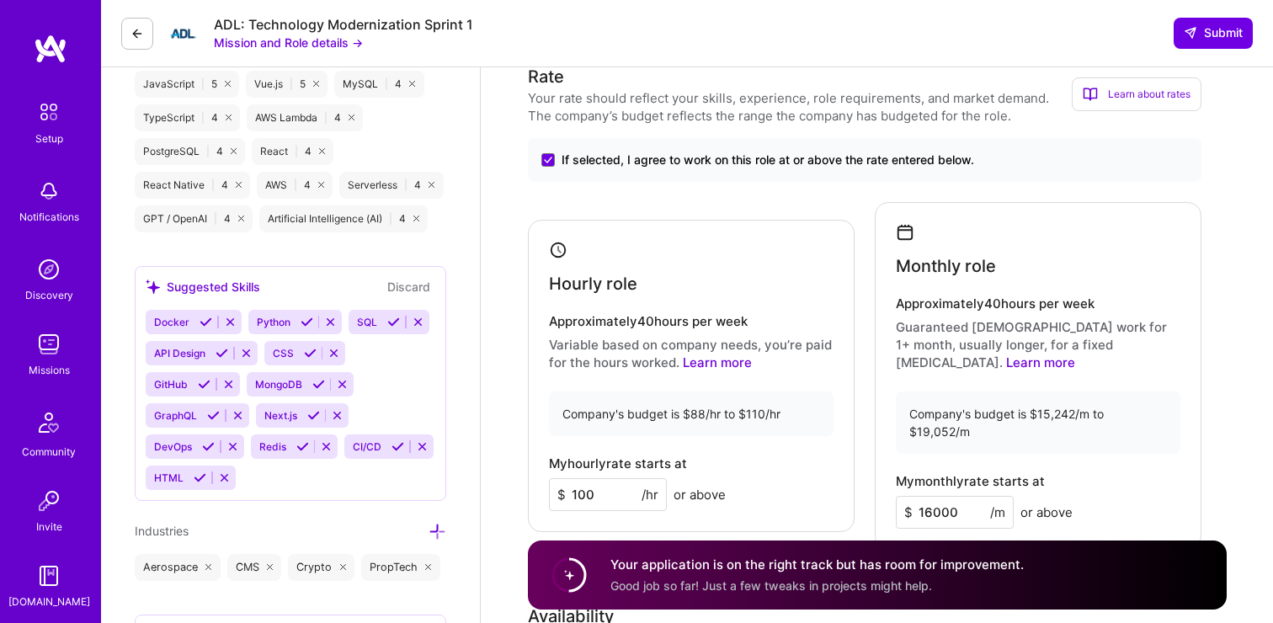
scroll to position [1148, 0]
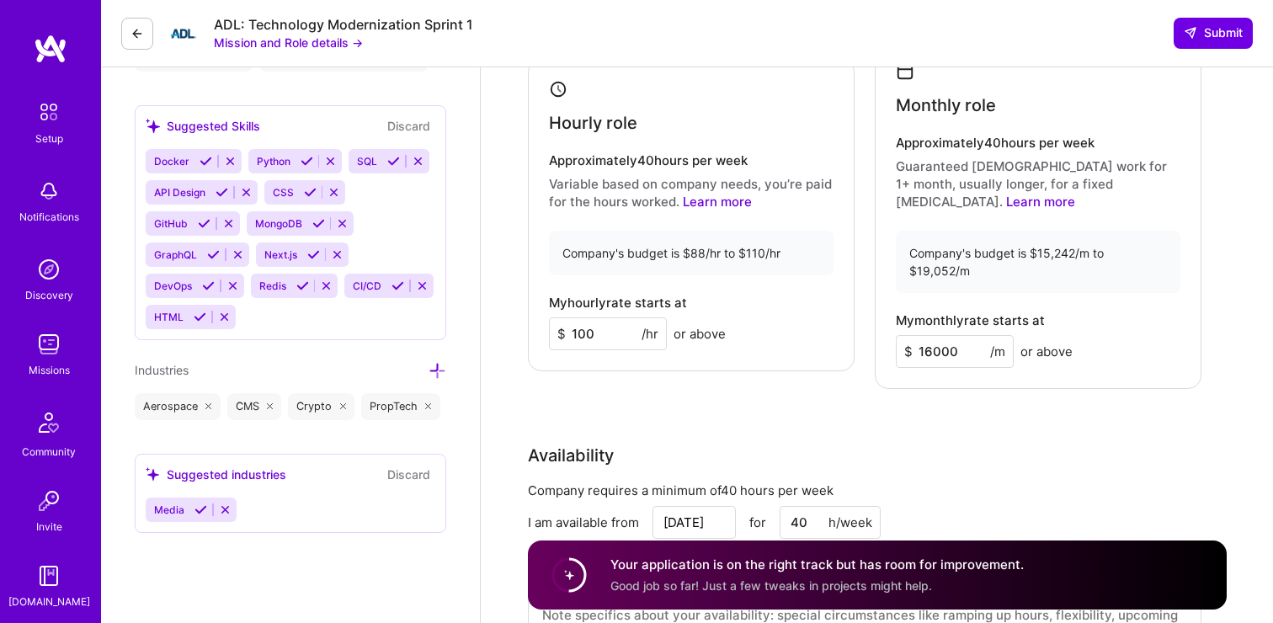
drag, startPoint x: 967, startPoint y: 313, endPoint x: 810, endPoint y: 303, distance: 157.0
click at [810, 303] on div "Hourly role Approximately 40 hours per week Variable based on company needs, yo…" at bounding box center [865, 215] width 674 height 348
click at [958, 386] on div "Rate Your rate should reflect your skills, experience, role requirements, and m…" at bounding box center [877, 292] width 699 height 778
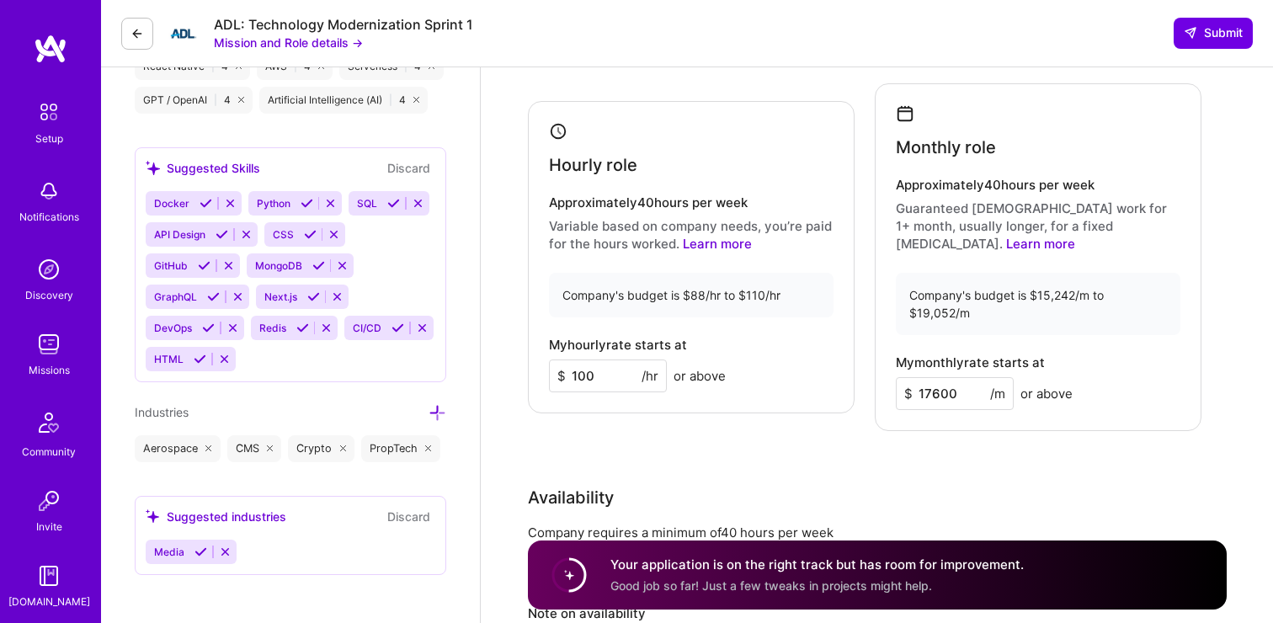
scroll to position [1104, 0]
drag, startPoint x: 965, startPoint y: 356, endPoint x: 835, endPoint y: 319, distance: 135.7
click at [835, 319] on div "Hourly role Approximately 40 hours per week Variable based on company needs, yo…" at bounding box center [865, 259] width 674 height 348
type input "16000"
click at [952, 440] on div "Rate Your rate should reflect your skills, experience, role requirements, and m…" at bounding box center [877, 336] width 699 height 778
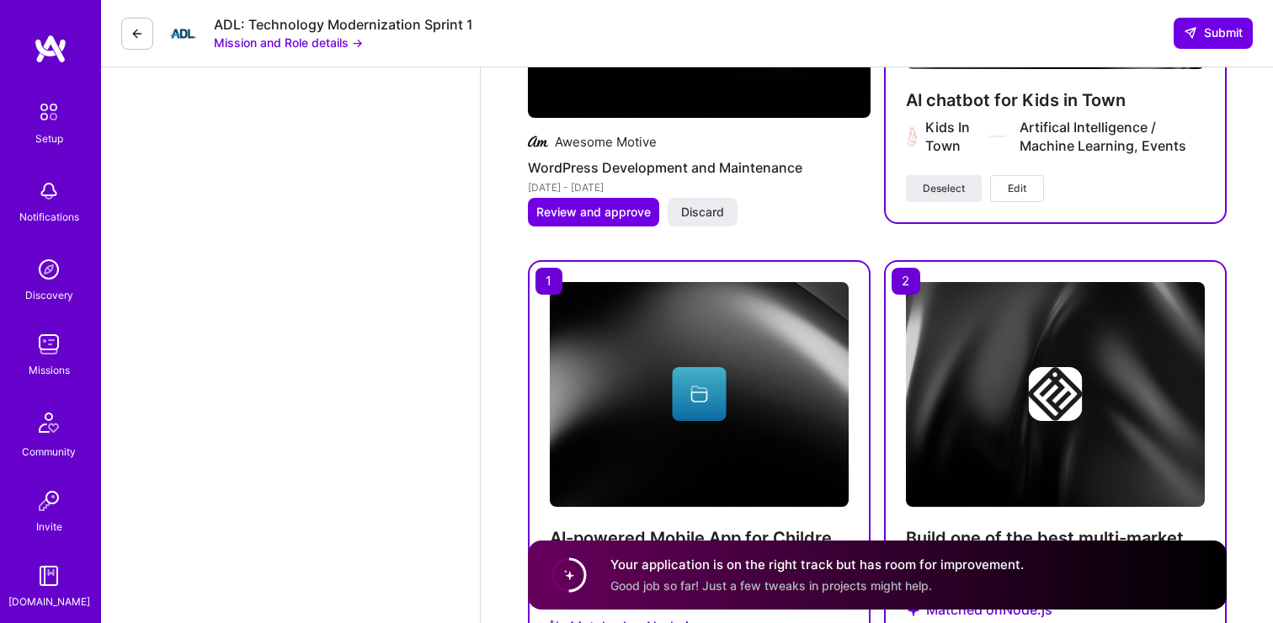
scroll to position [3223, 0]
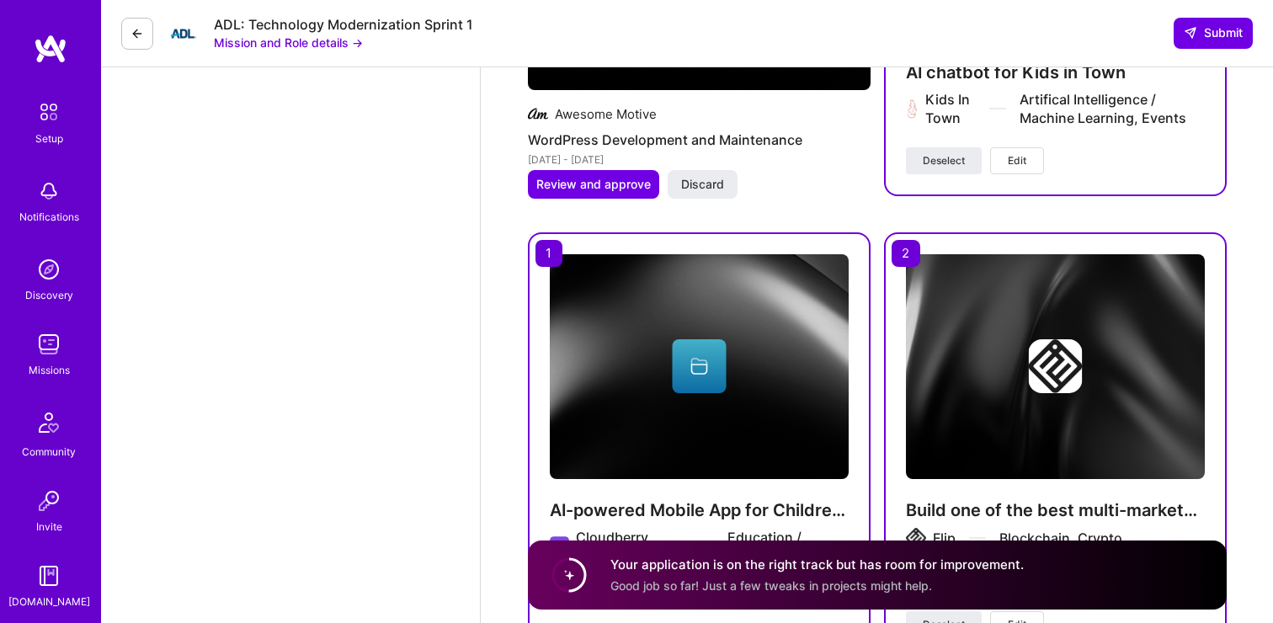
click at [569, 574] on circle at bounding box center [569, 575] width 32 height 32
click at [733, 552] on div "Your application is on the right track but has room for improvement. Good job s…" at bounding box center [877, 575] width 699 height 69
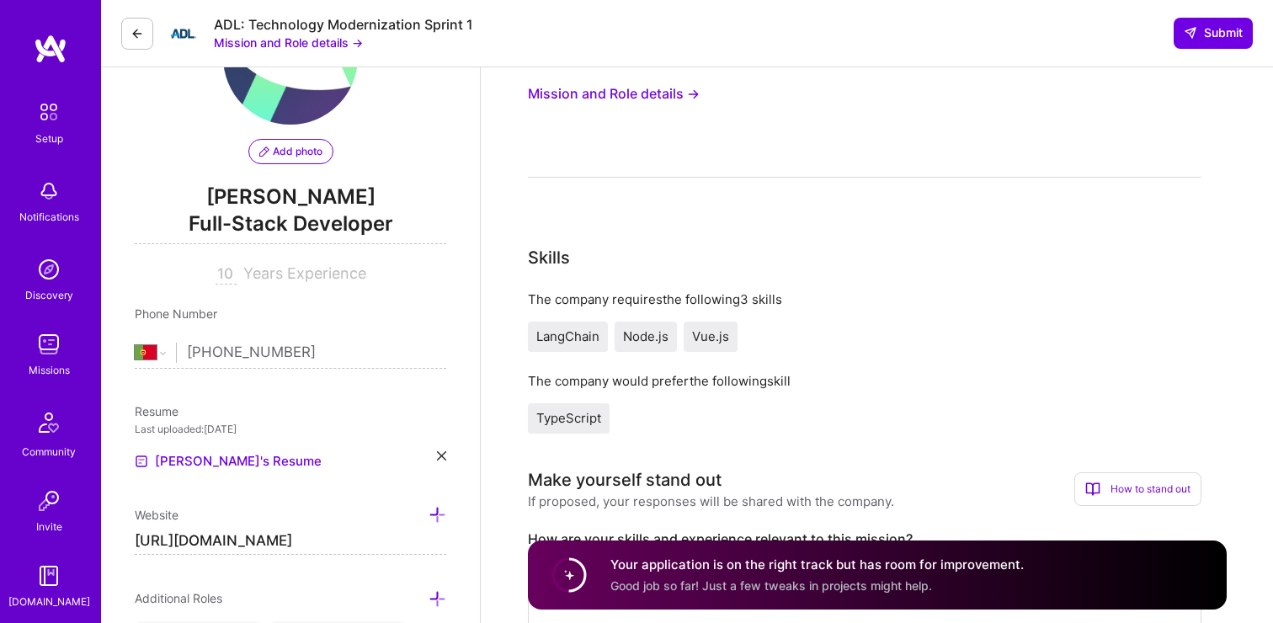
scroll to position [109, 0]
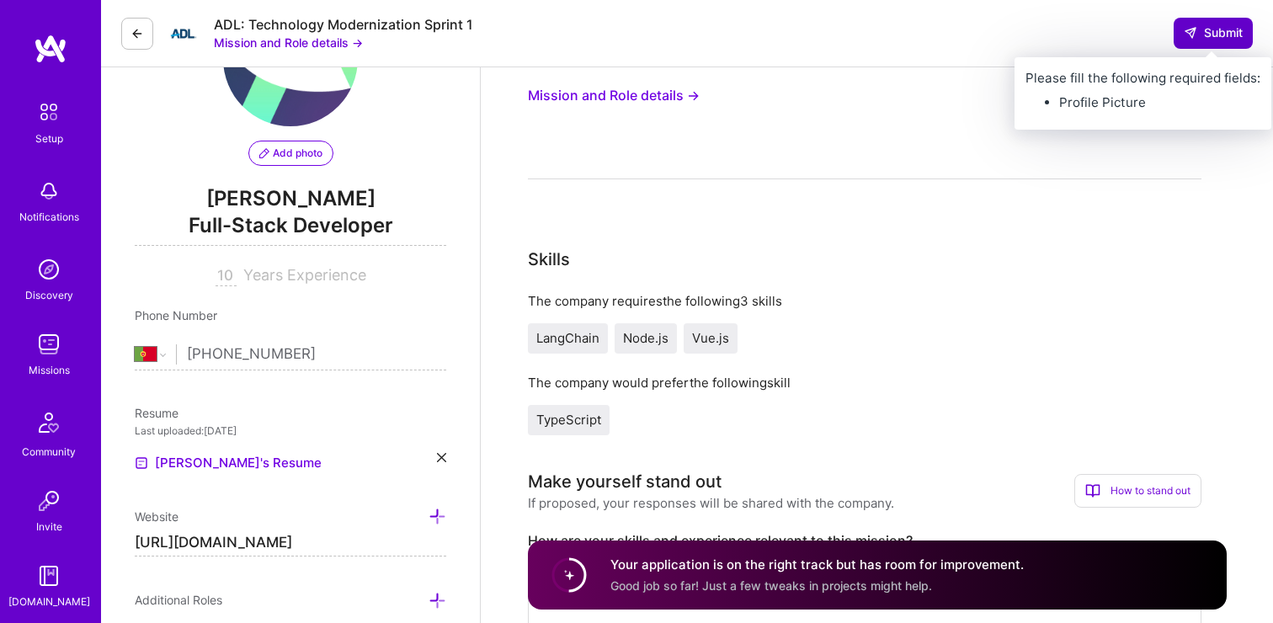
click at [1224, 36] on span "Submit" at bounding box center [1213, 32] width 59 height 17
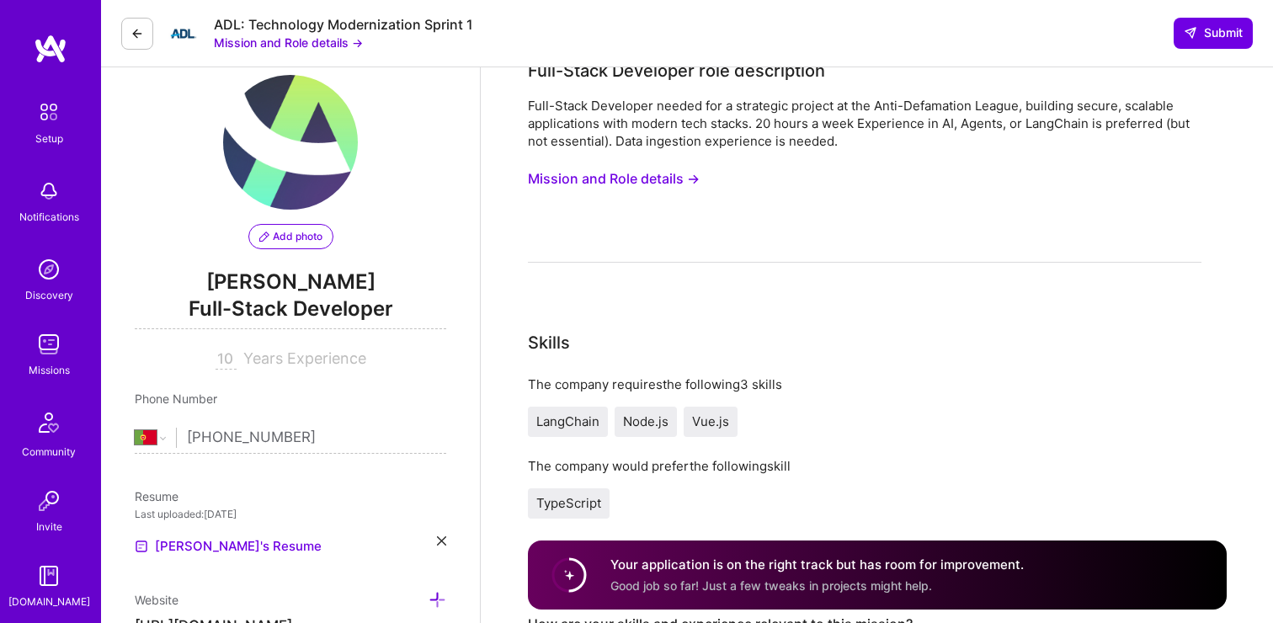
scroll to position [0, 0]
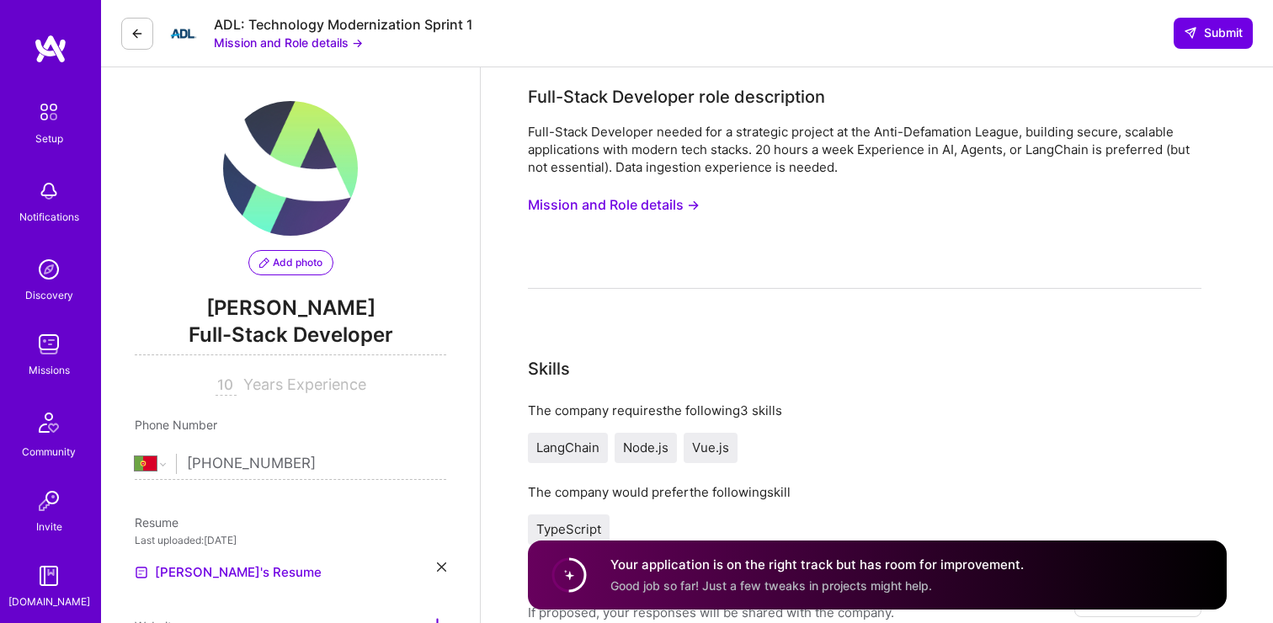
click at [322, 264] on span "Add photo" at bounding box center [290, 262] width 63 height 15
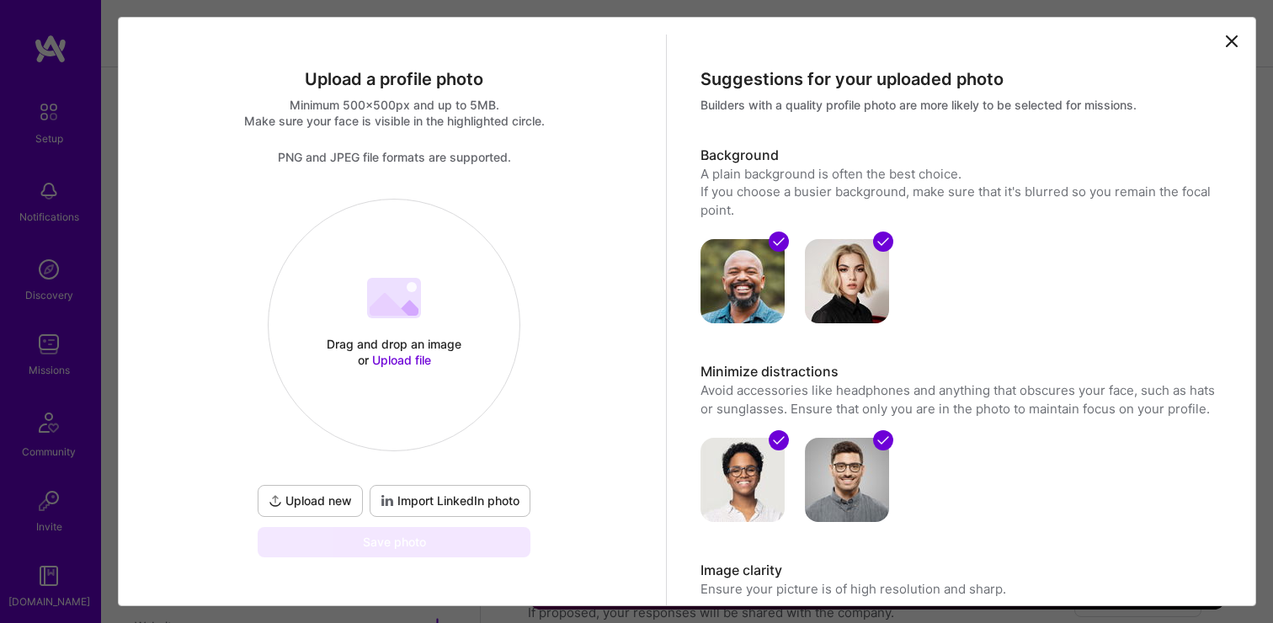
click at [384, 504] on icon at bounding box center [387, 500] width 13 height 13
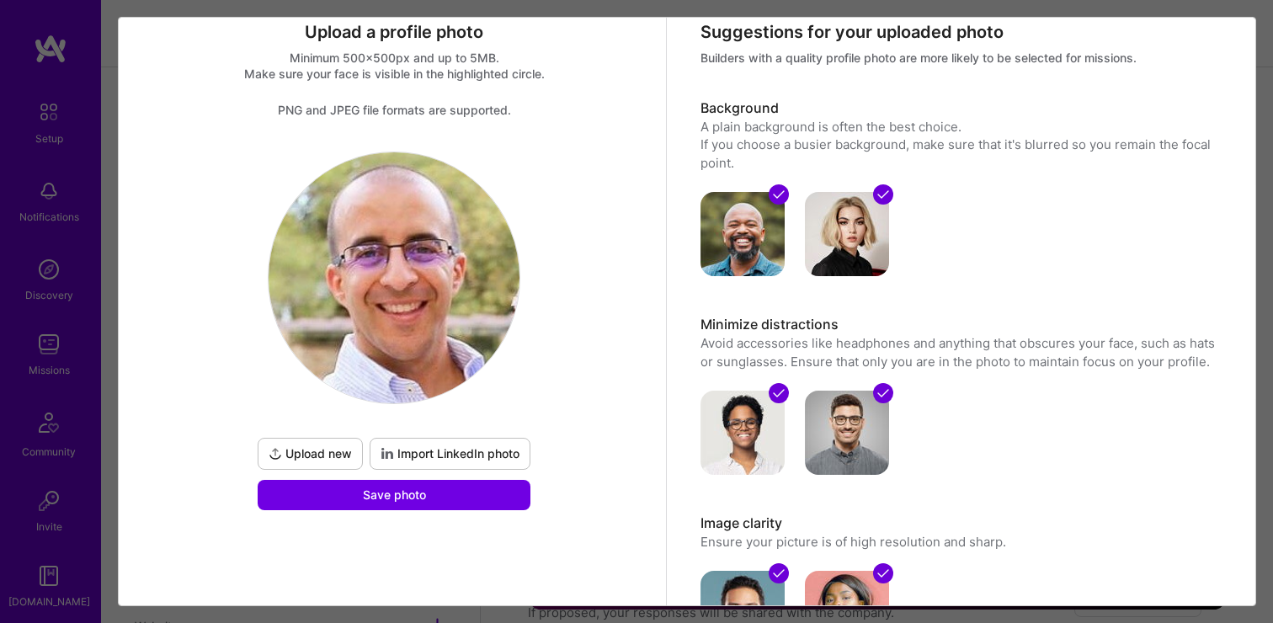
scroll to position [48, 0]
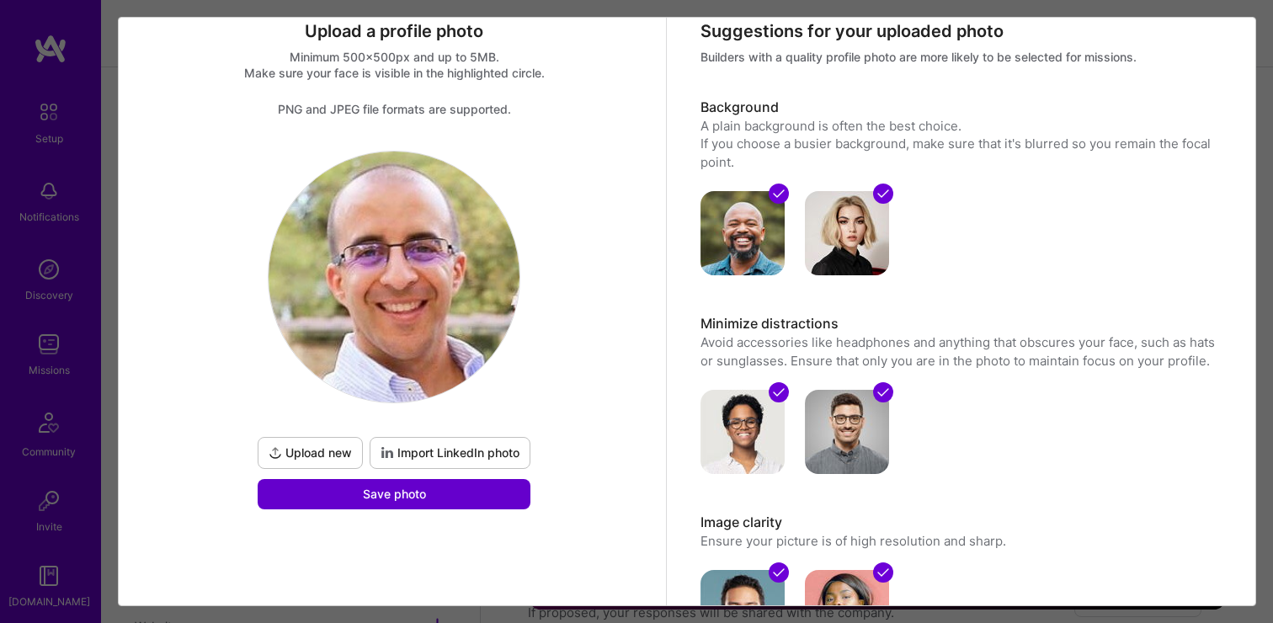
click at [414, 497] on span "Save photo" at bounding box center [394, 494] width 63 height 17
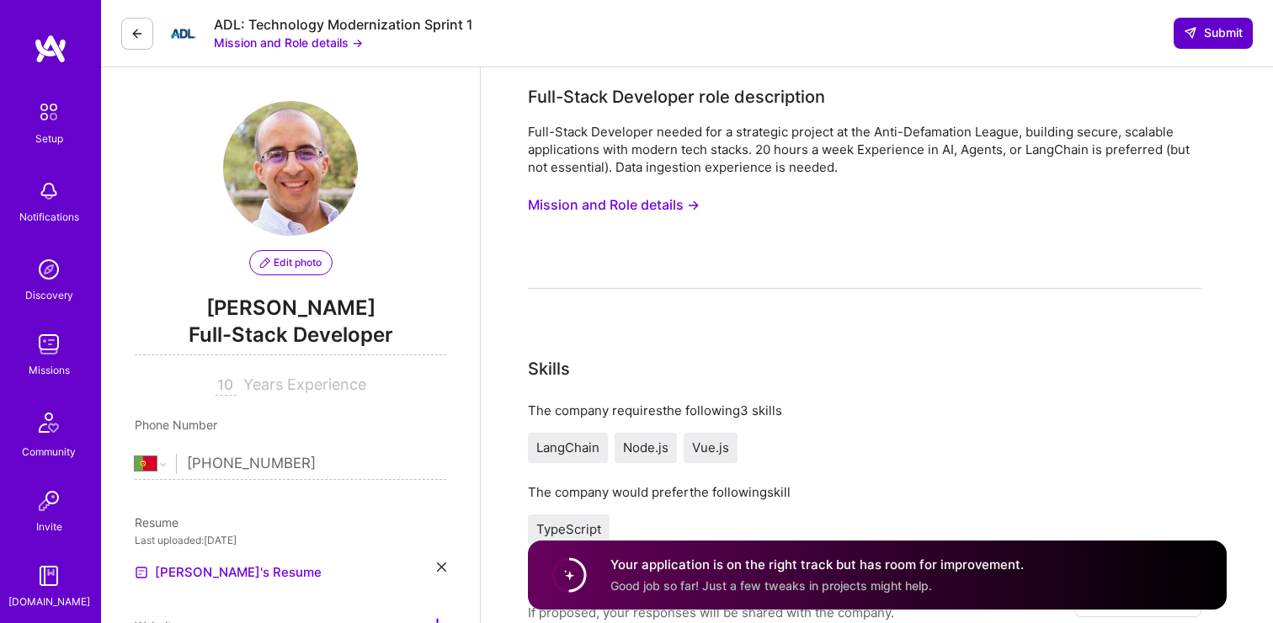
click at [1213, 40] on span "Submit" at bounding box center [1213, 32] width 59 height 17
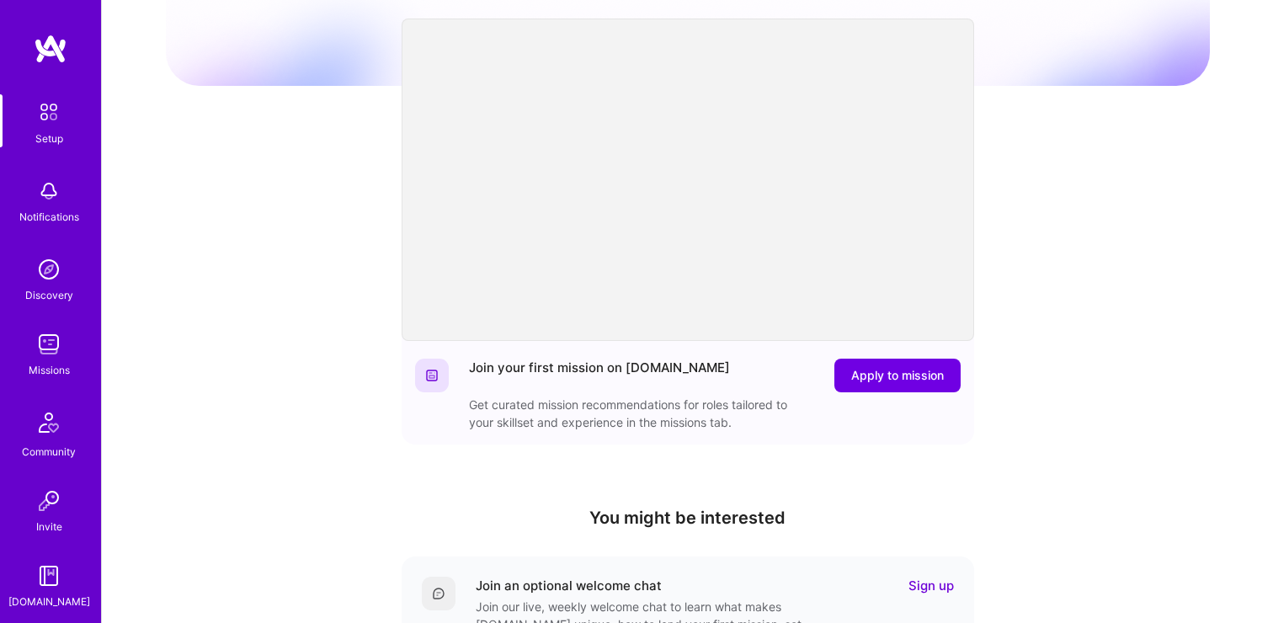
scroll to position [467, 0]
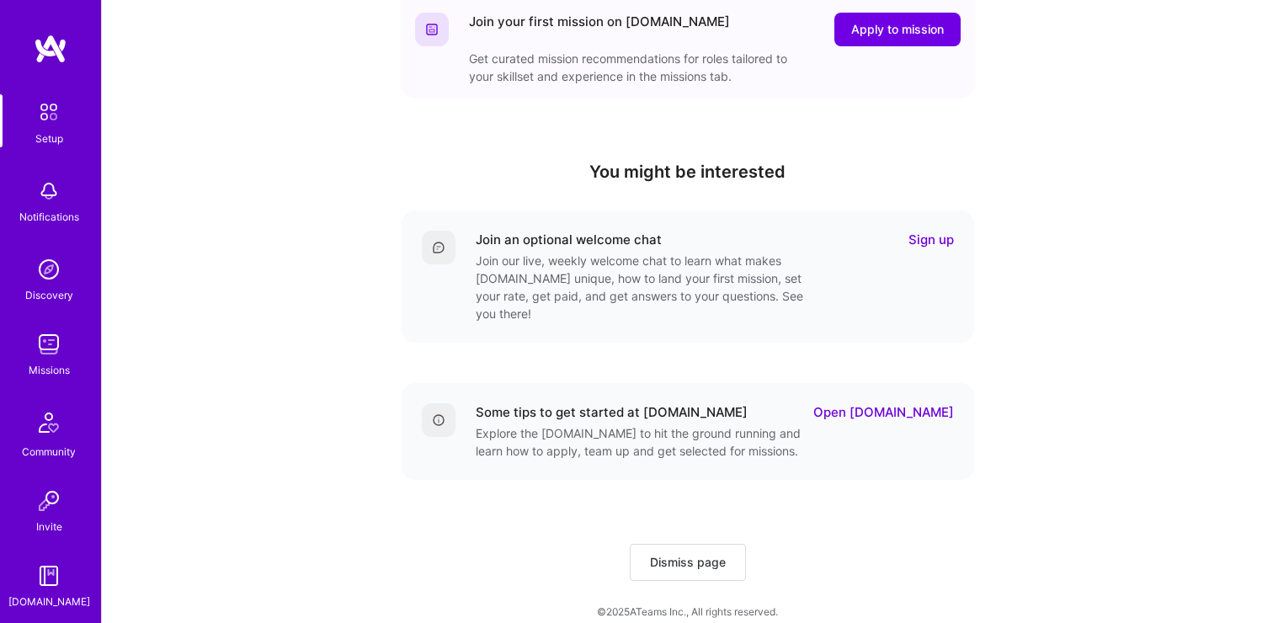
click at [674, 554] on span "Dismiss page" at bounding box center [688, 562] width 76 height 17
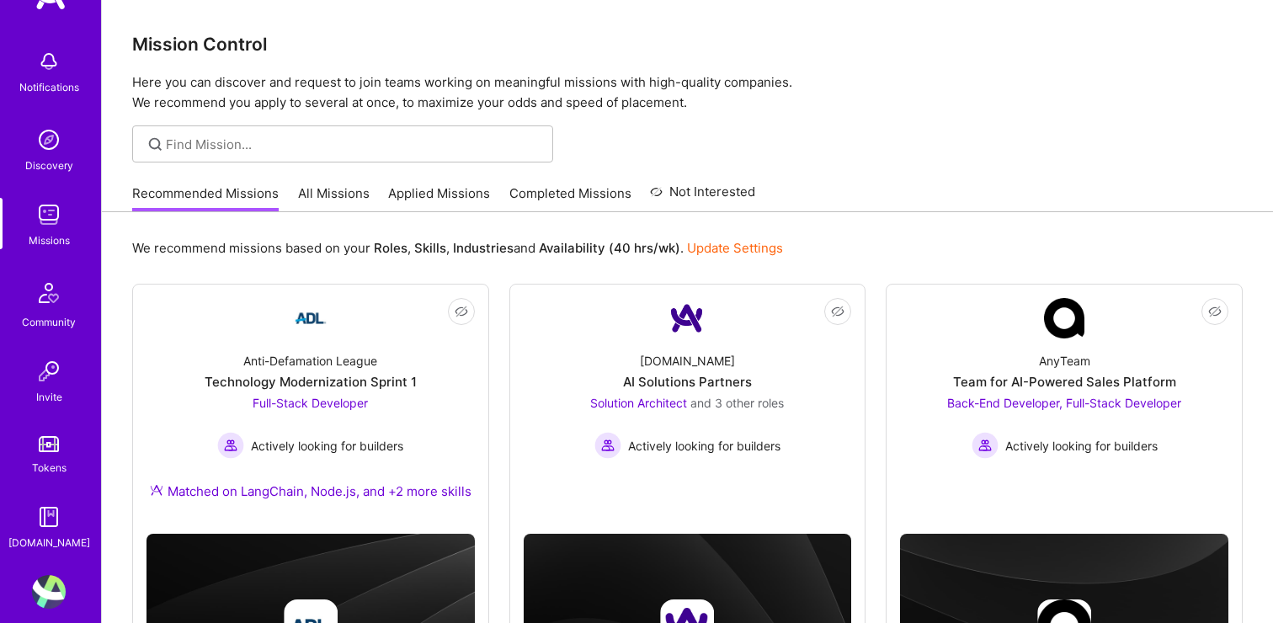
scroll to position [72, 0]
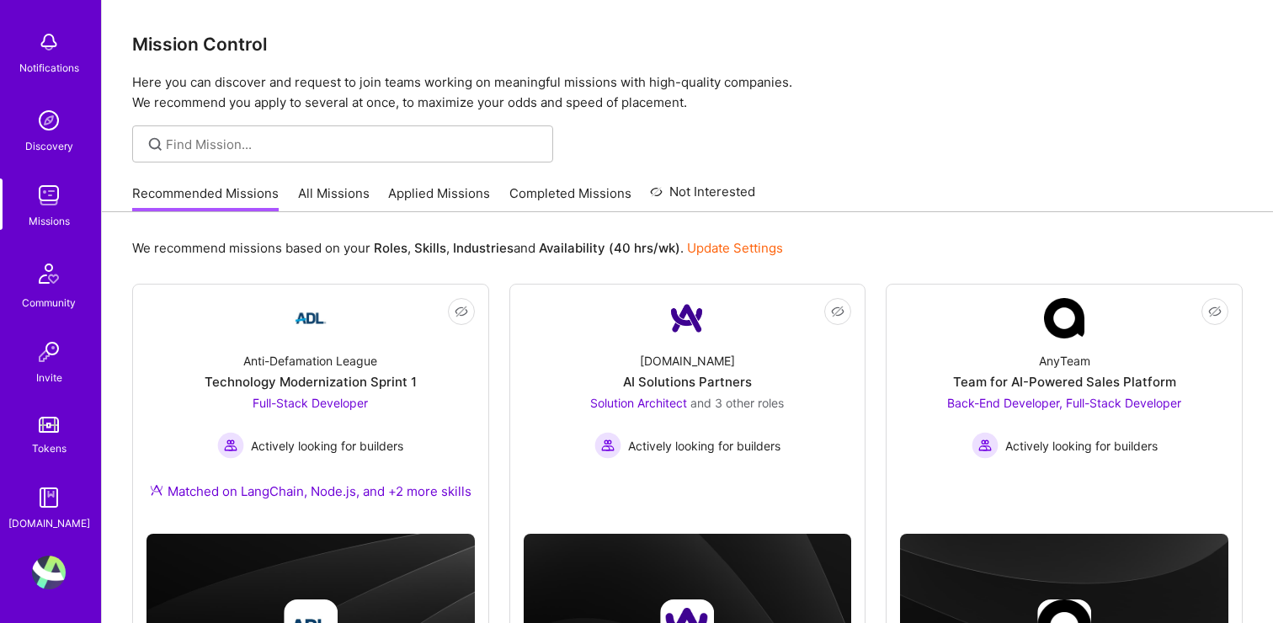
click at [46, 572] on img at bounding box center [49, 573] width 34 height 34
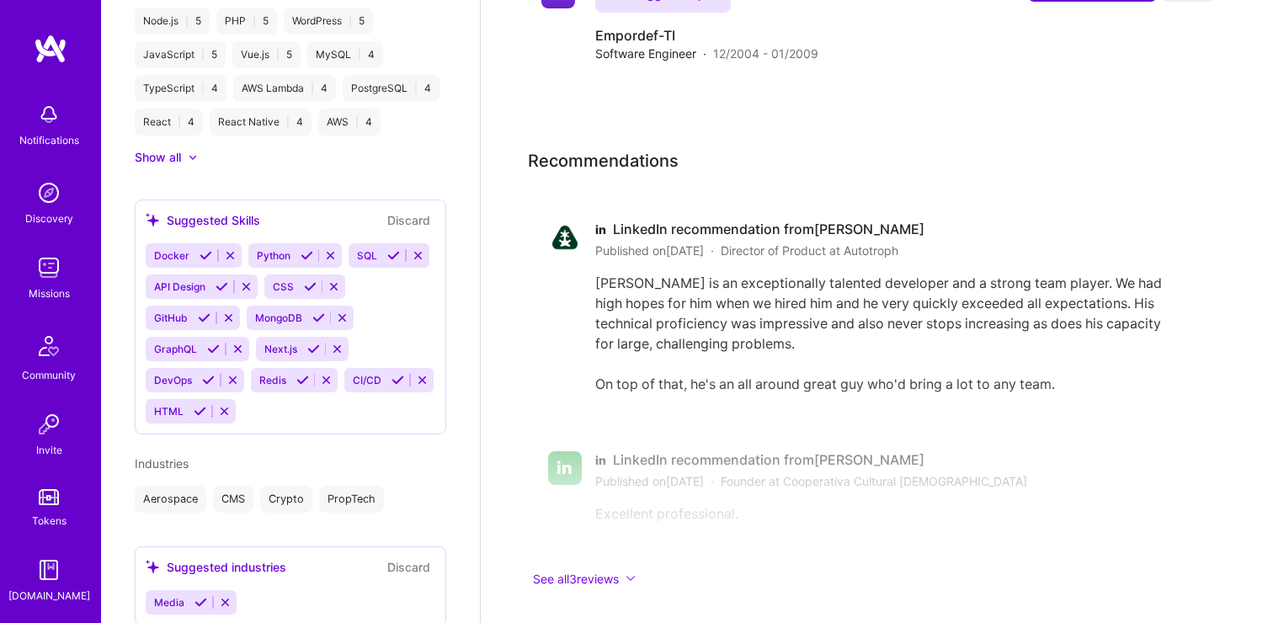
scroll to position [1049, 0]
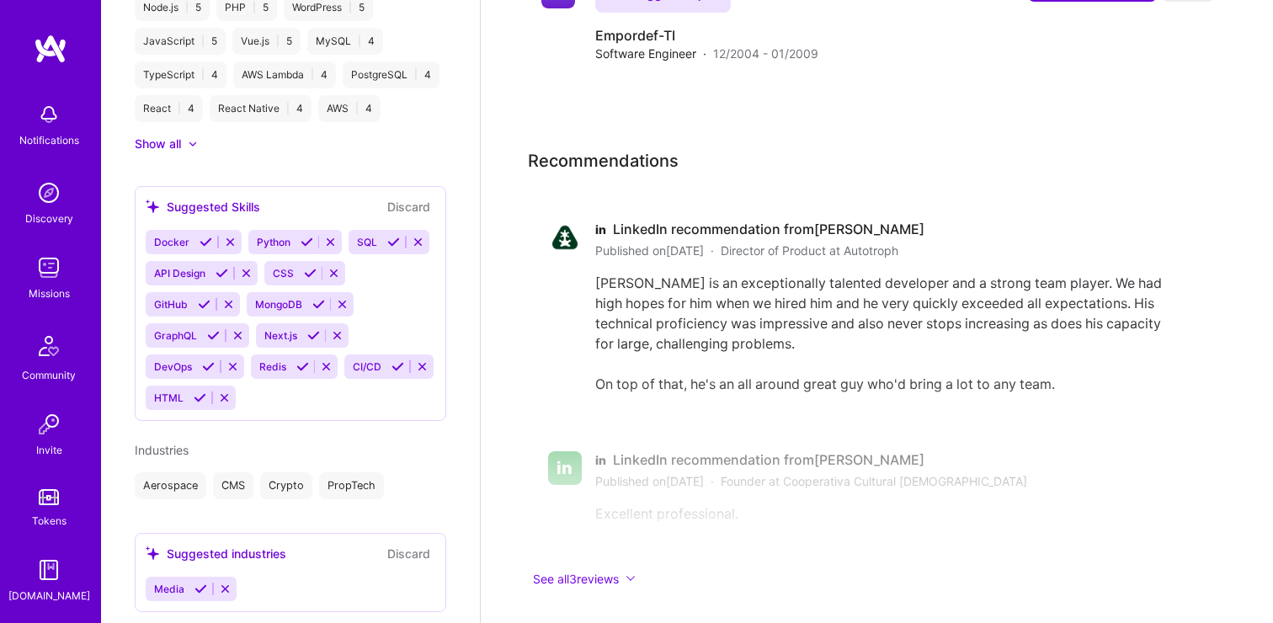
click at [51, 580] on img at bounding box center [49, 570] width 34 height 34
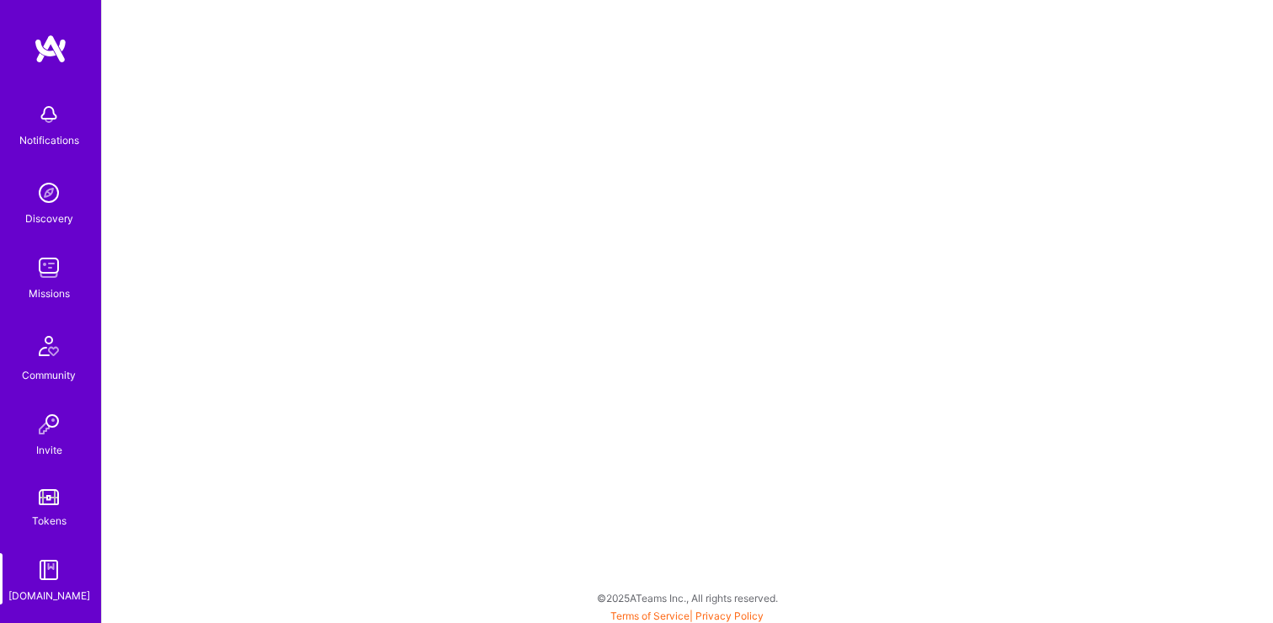
click at [53, 61] on img at bounding box center [51, 49] width 34 height 30
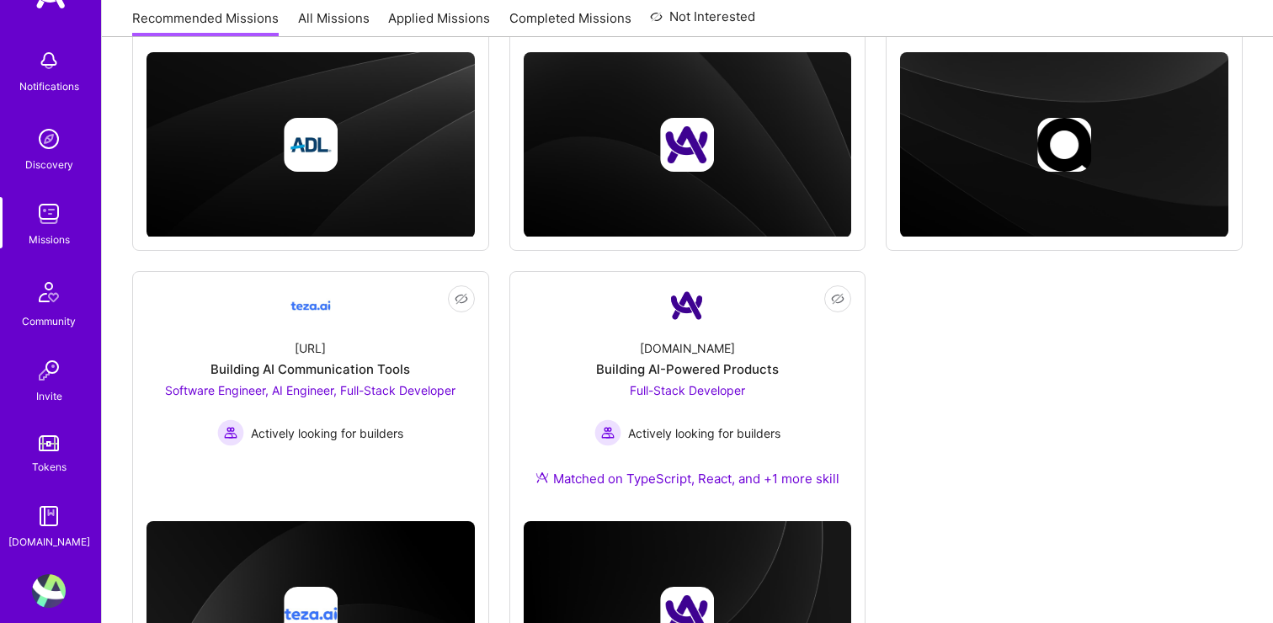
scroll to position [472, 0]
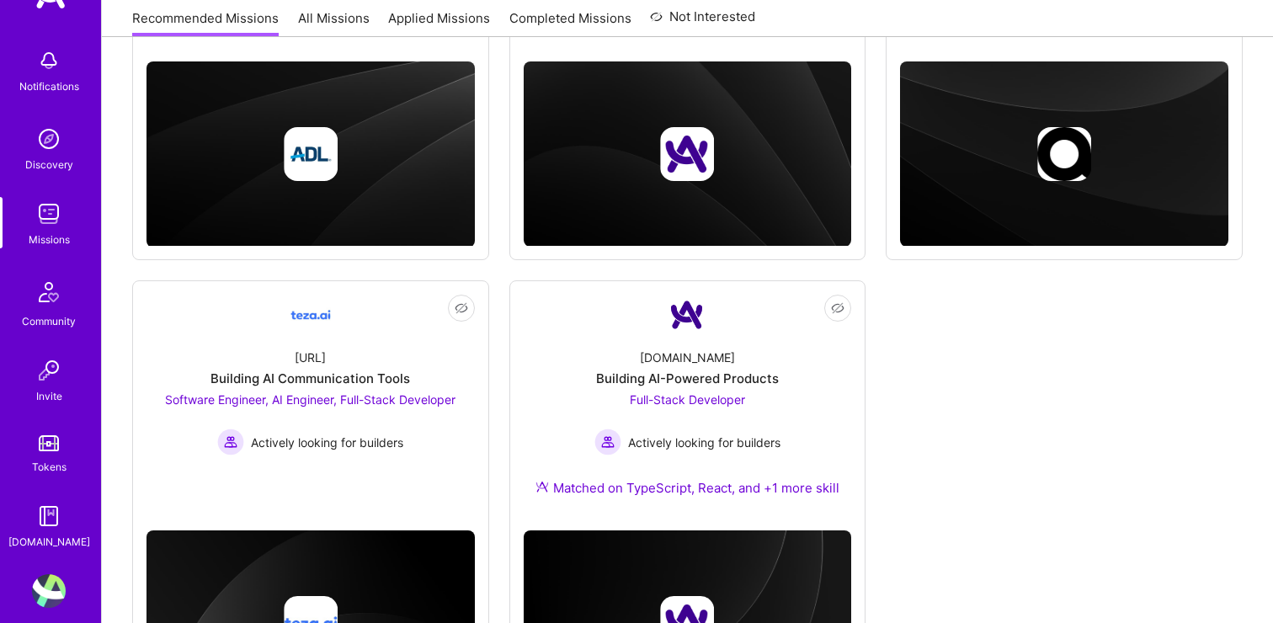
click at [46, 587] on img at bounding box center [49, 591] width 34 height 34
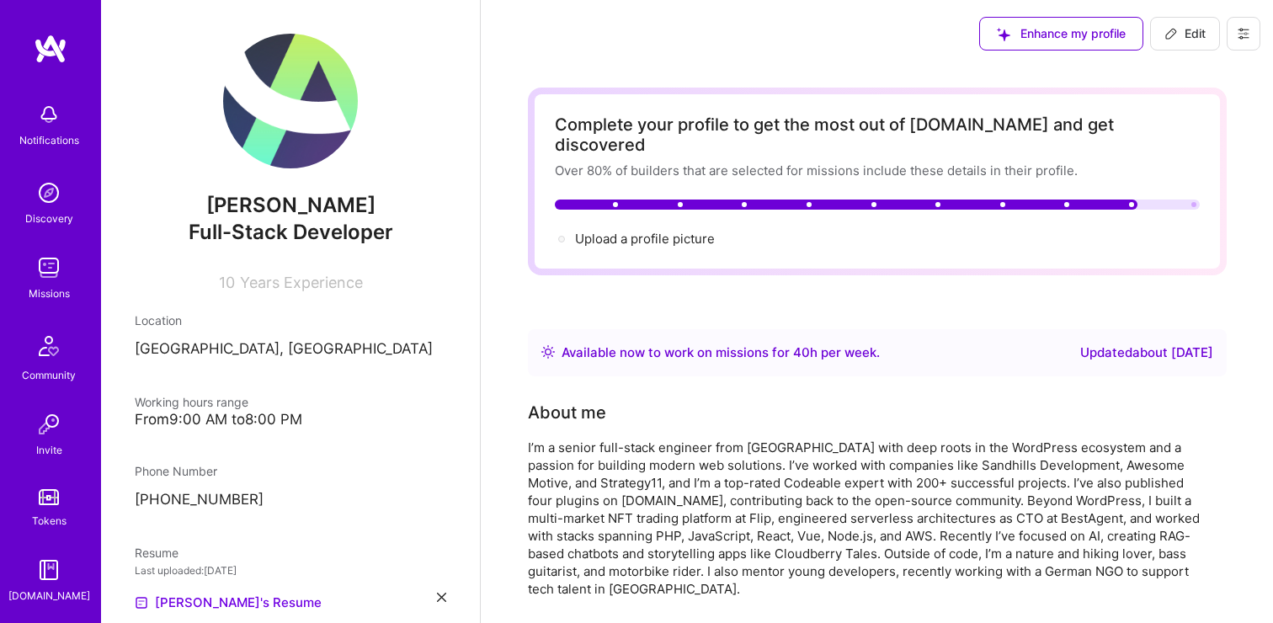
click at [1245, 29] on icon at bounding box center [1243, 33] width 13 height 13
click at [1214, 67] on button "Settings" at bounding box center [1197, 72] width 126 height 43
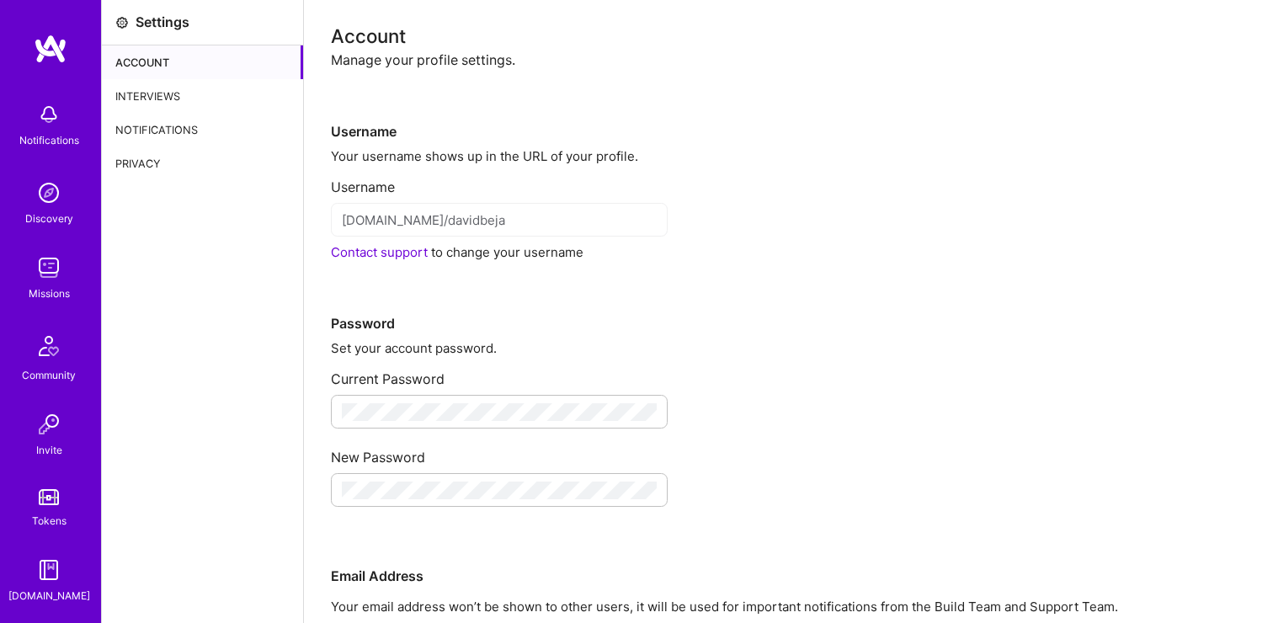
click at [142, 80] on div "Interviews" at bounding box center [202, 96] width 201 height 34
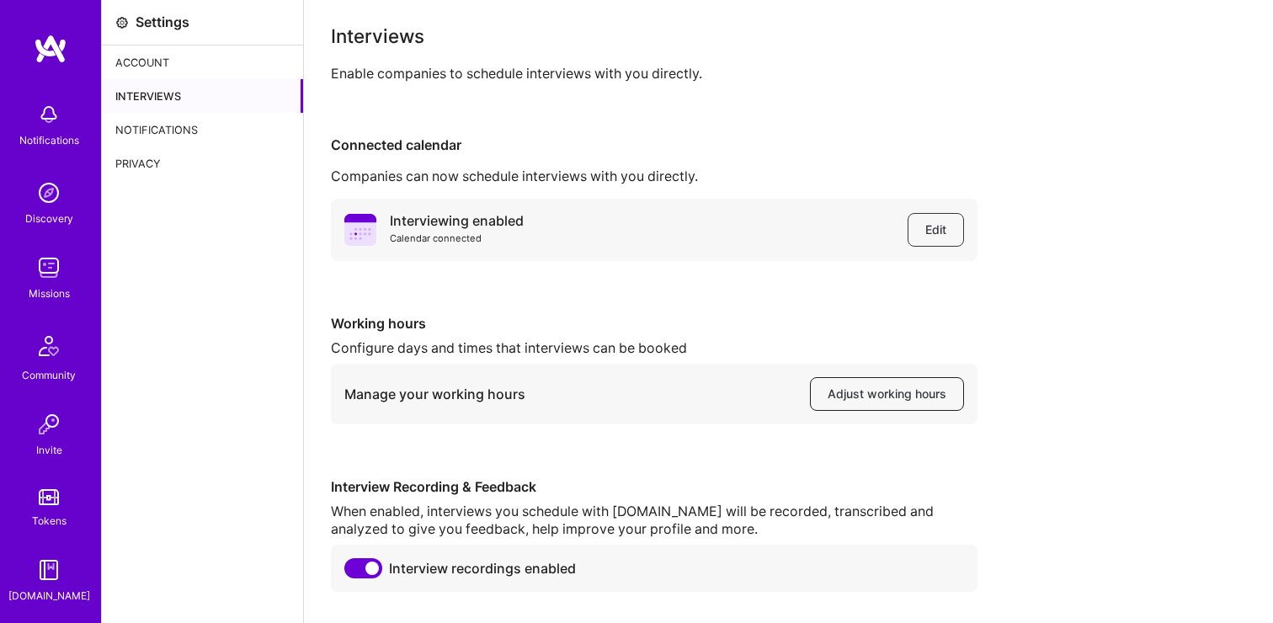
click at [901, 396] on span "Adjust working hours" at bounding box center [887, 394] width 119 height 17
